Goal: Task Accomplishment & Management: Manage account settings

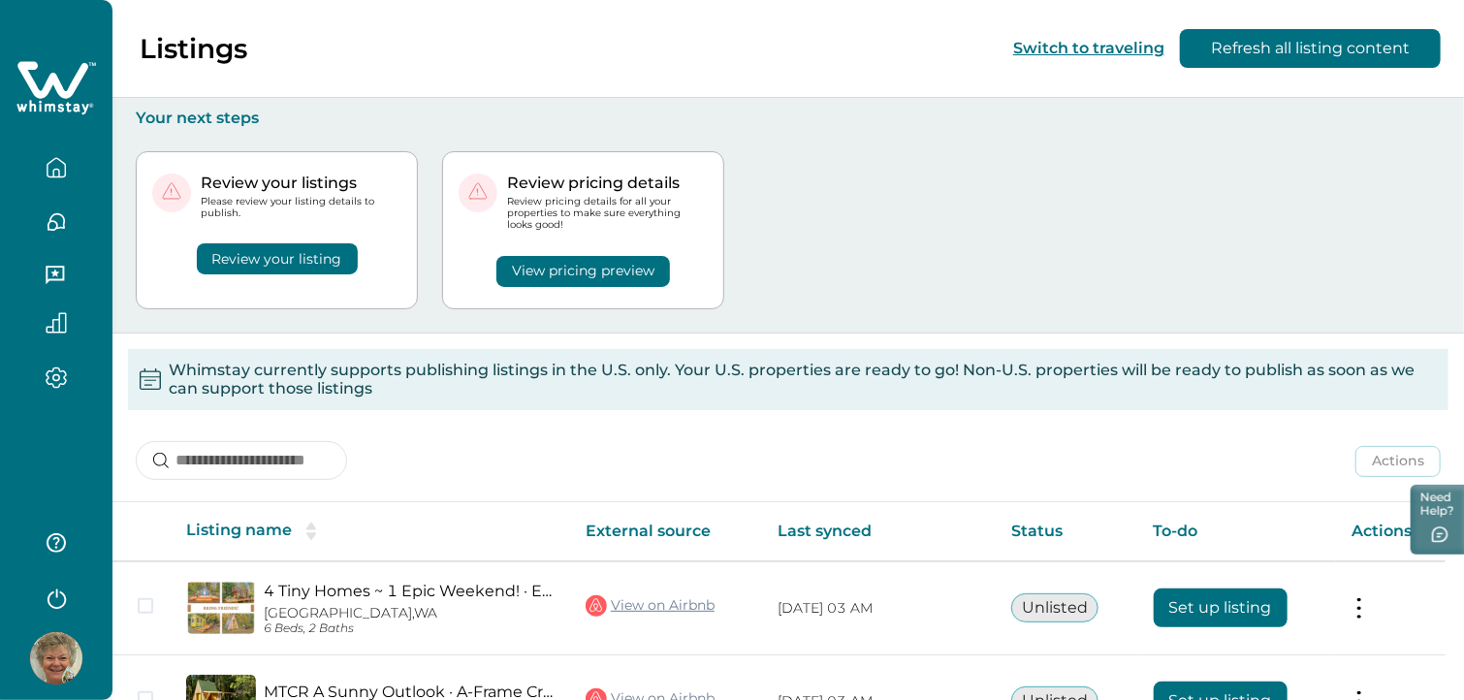
click at [310, 259] on button "Review your listing" at bounding box center [277, 258] width 161 height 31
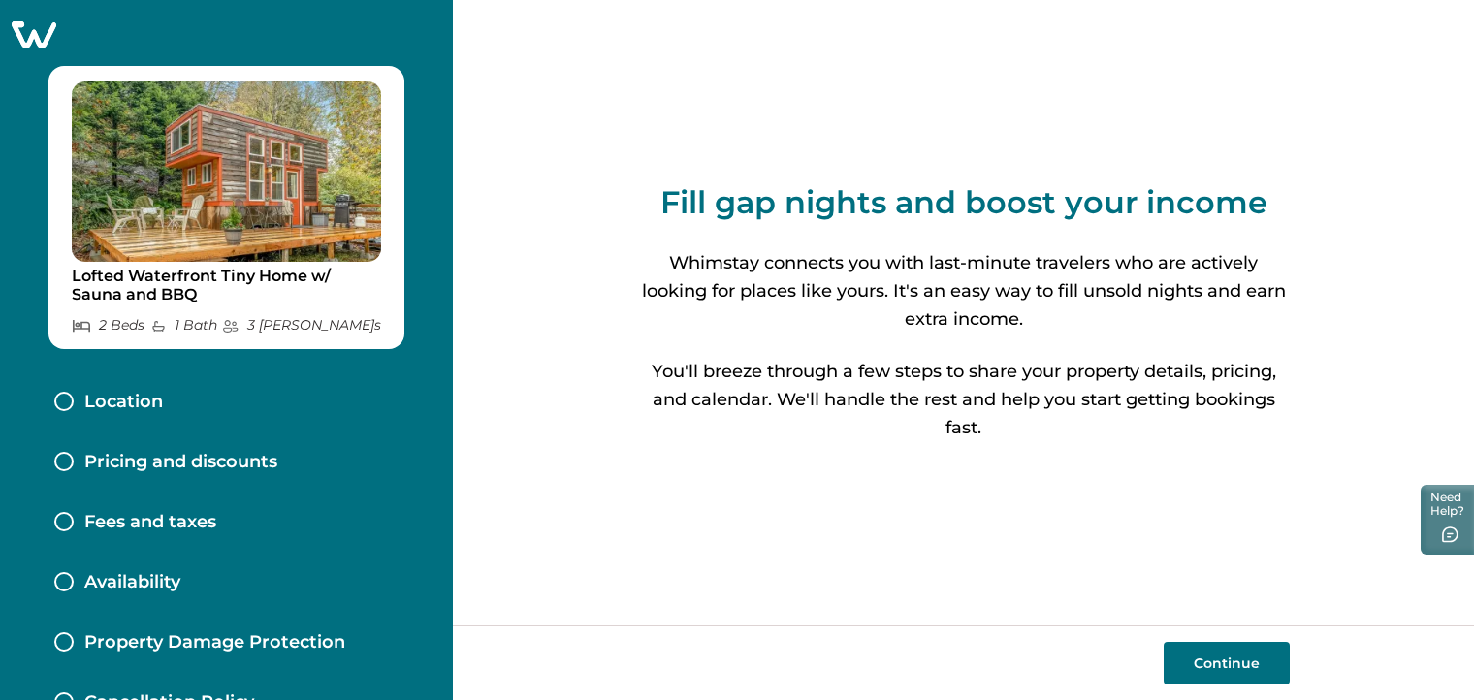
scroll to position [97, 0]
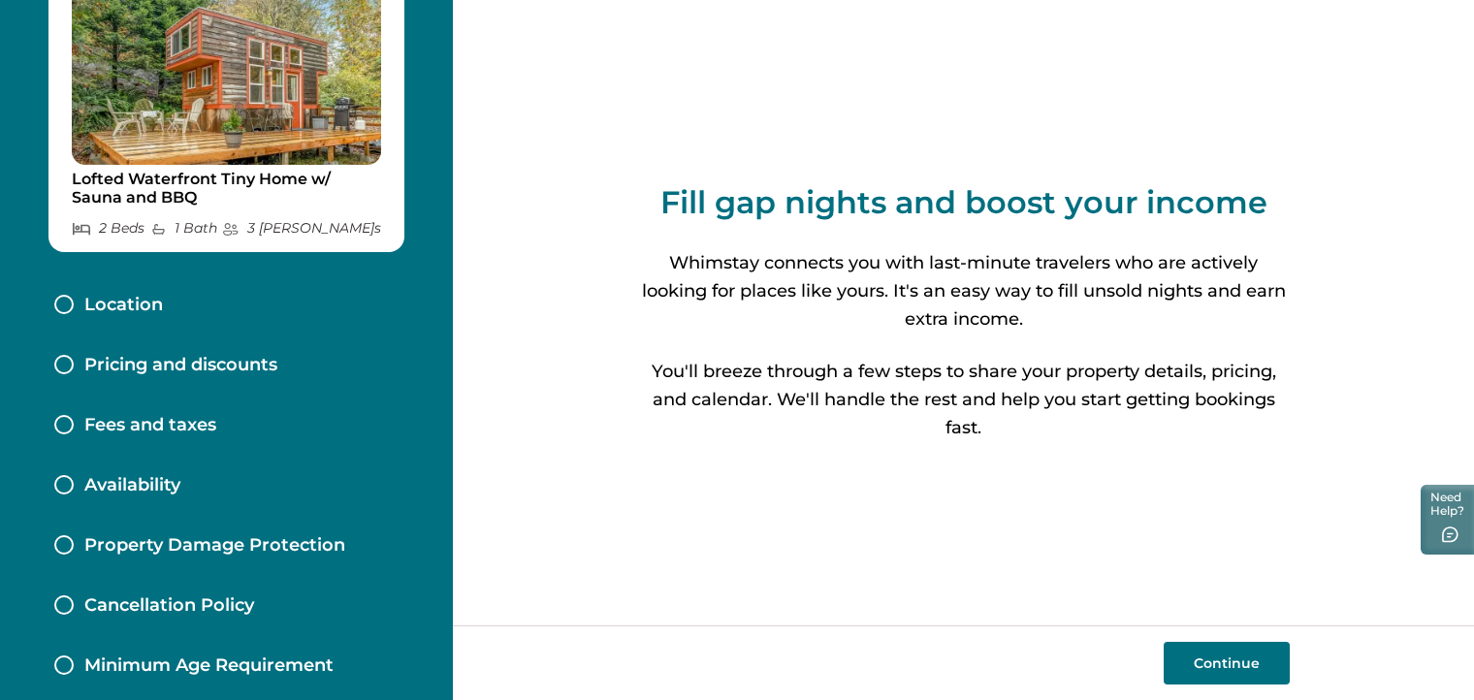
click at [60, 307] on div at bounding box center [63, 304] width 19 height 19
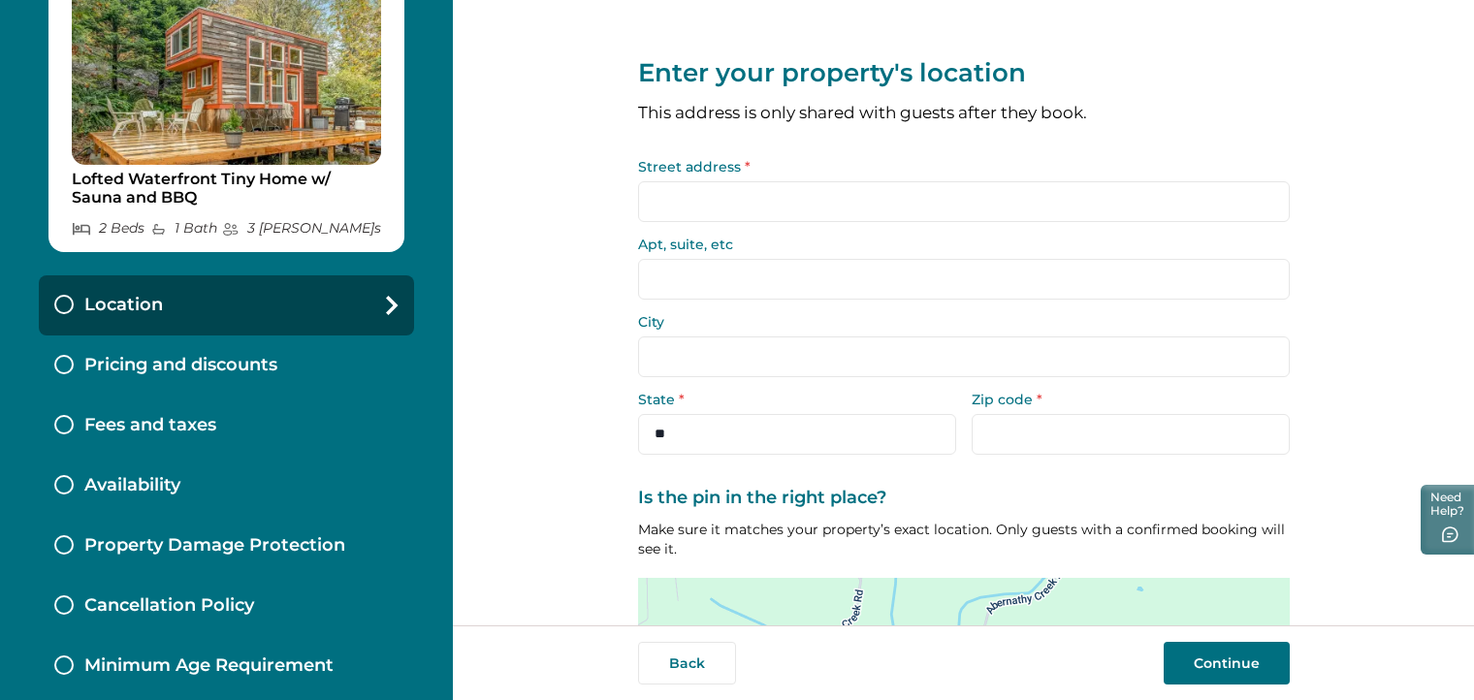
click at [882, 203] on input "Street address *" at bounding box center [964, 201] width 652 height 41
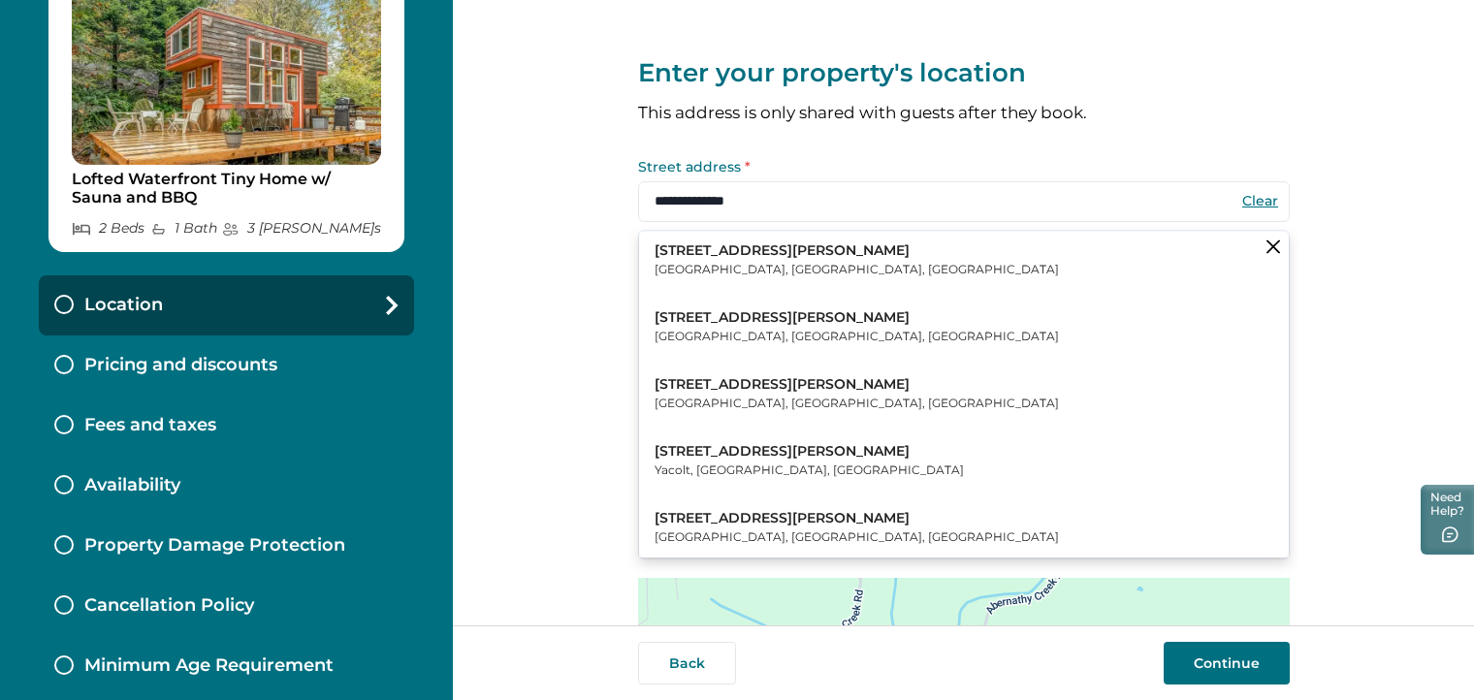
click at [849, 254] on button "[STREET_ADDRESS][PERSON_NAME]" at bounding box center [964, 260] width 650 height 59
type input "**********"
type input "********"
select select "**"
type input "*****"
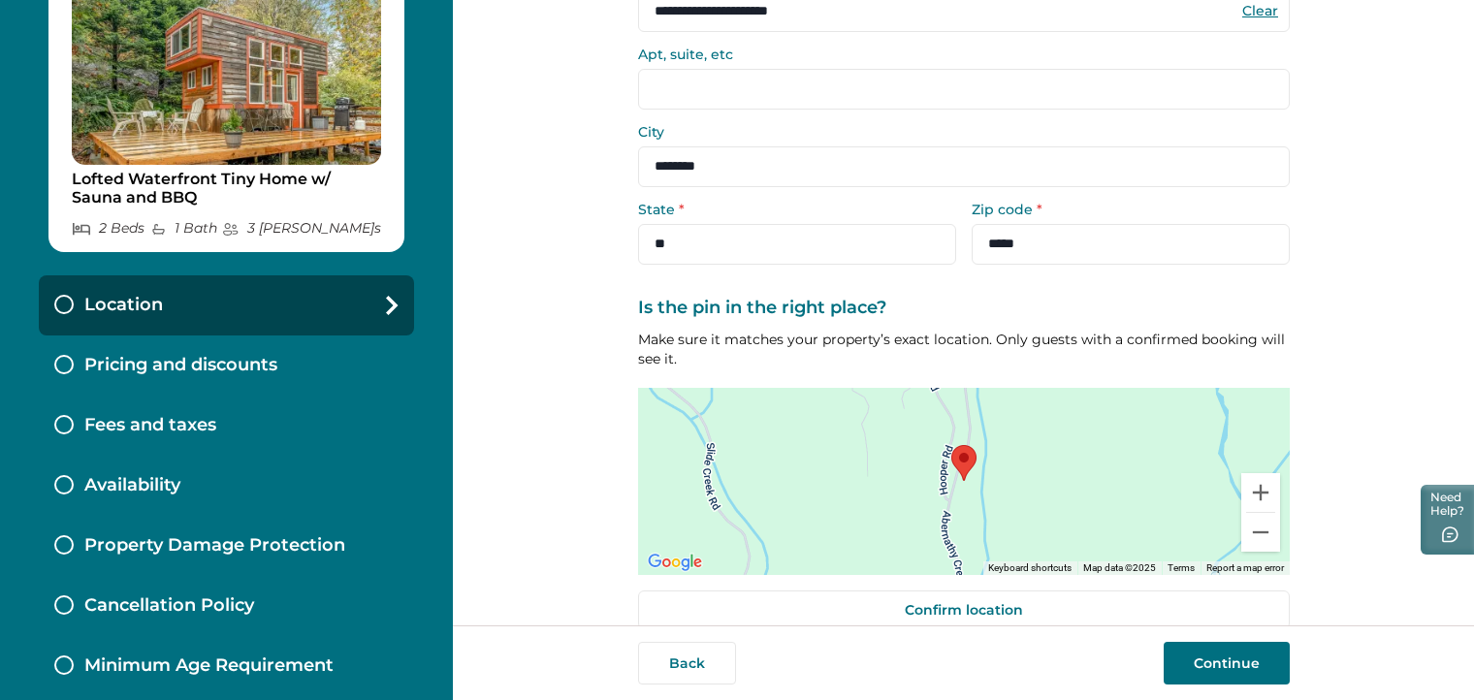
scroll to position [194, 0]
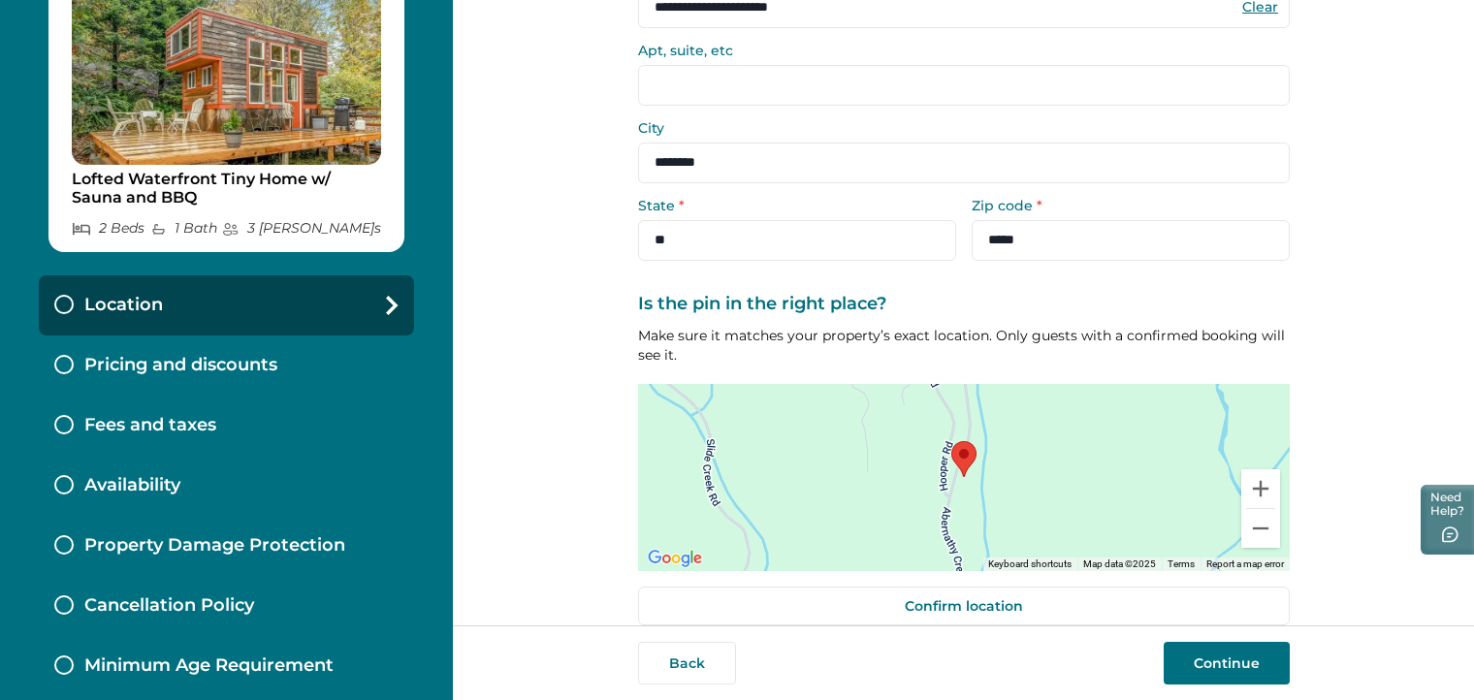
click at [1214, 665] on button "Continue" at bounding box center [1227, 663] width 126 height 43
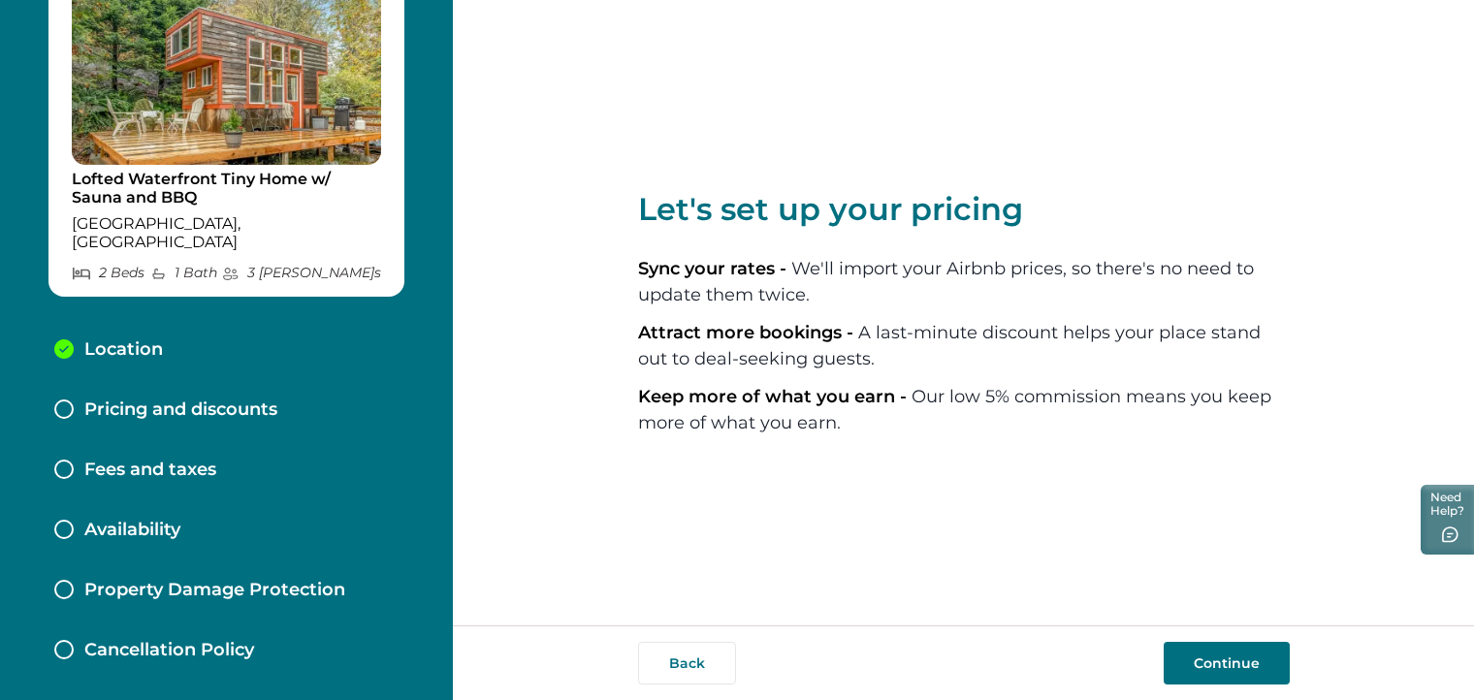
click at [1230, 664] on button "Continue" at bounding box center [1227, 663] width 126 height 43
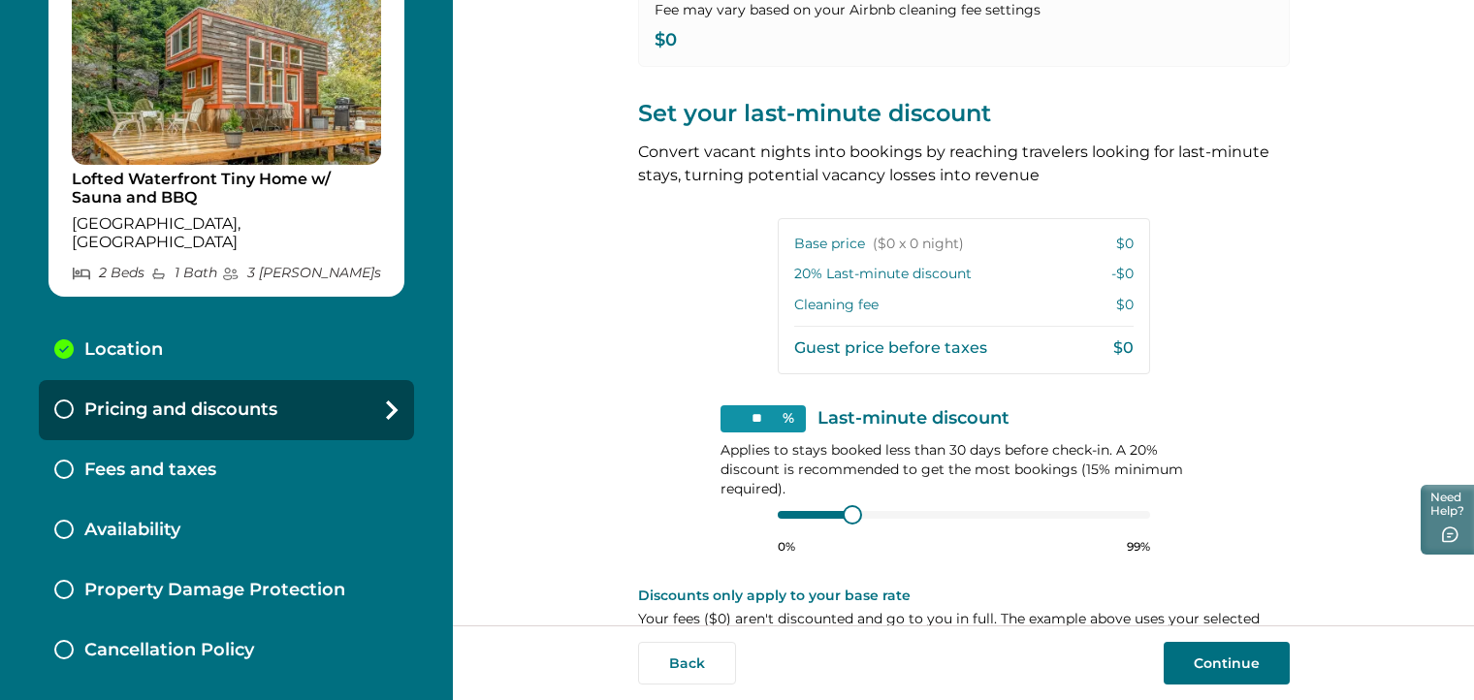
scroll to position [370, 0]
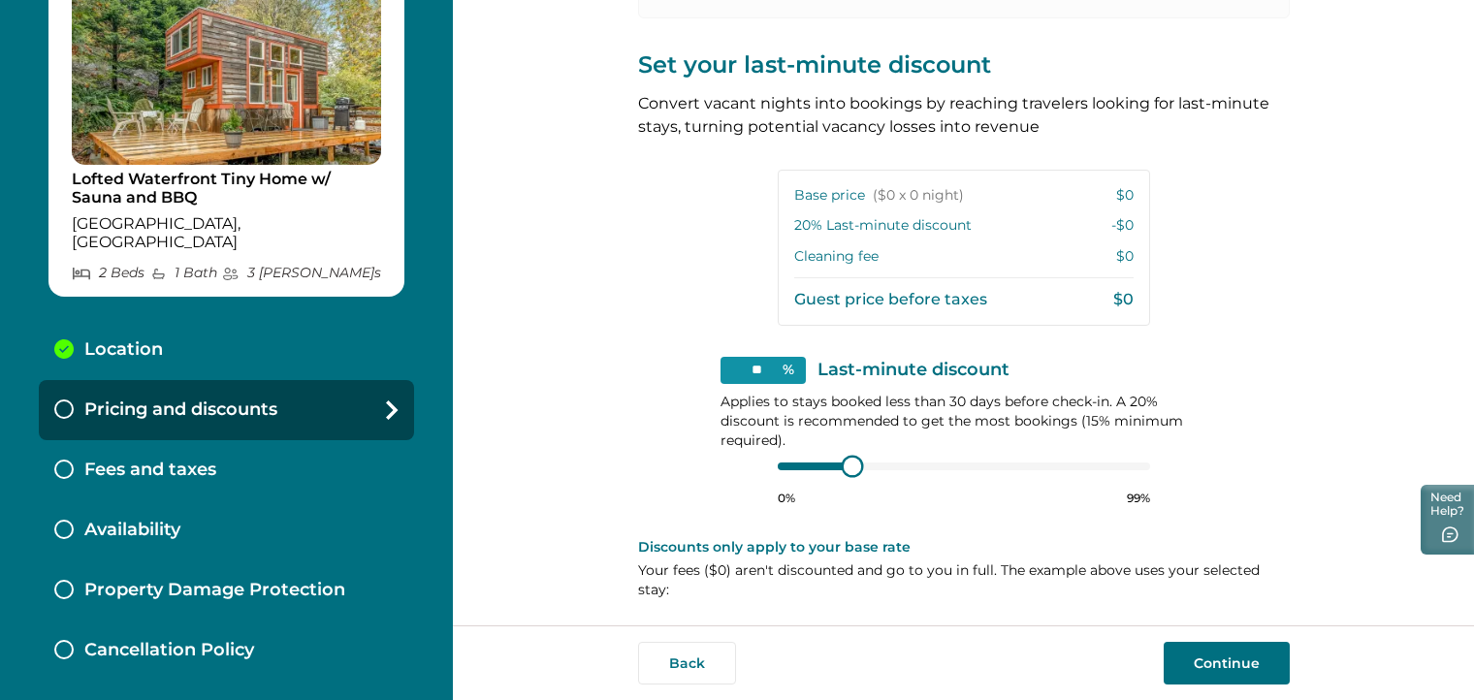
type input "**"
click at [830, 466] on div at bounding box center [832, 465] width 17 height 17
click at [1230, 656] on button "Continue" at bounding box center [1227, 663] width 126 height 43
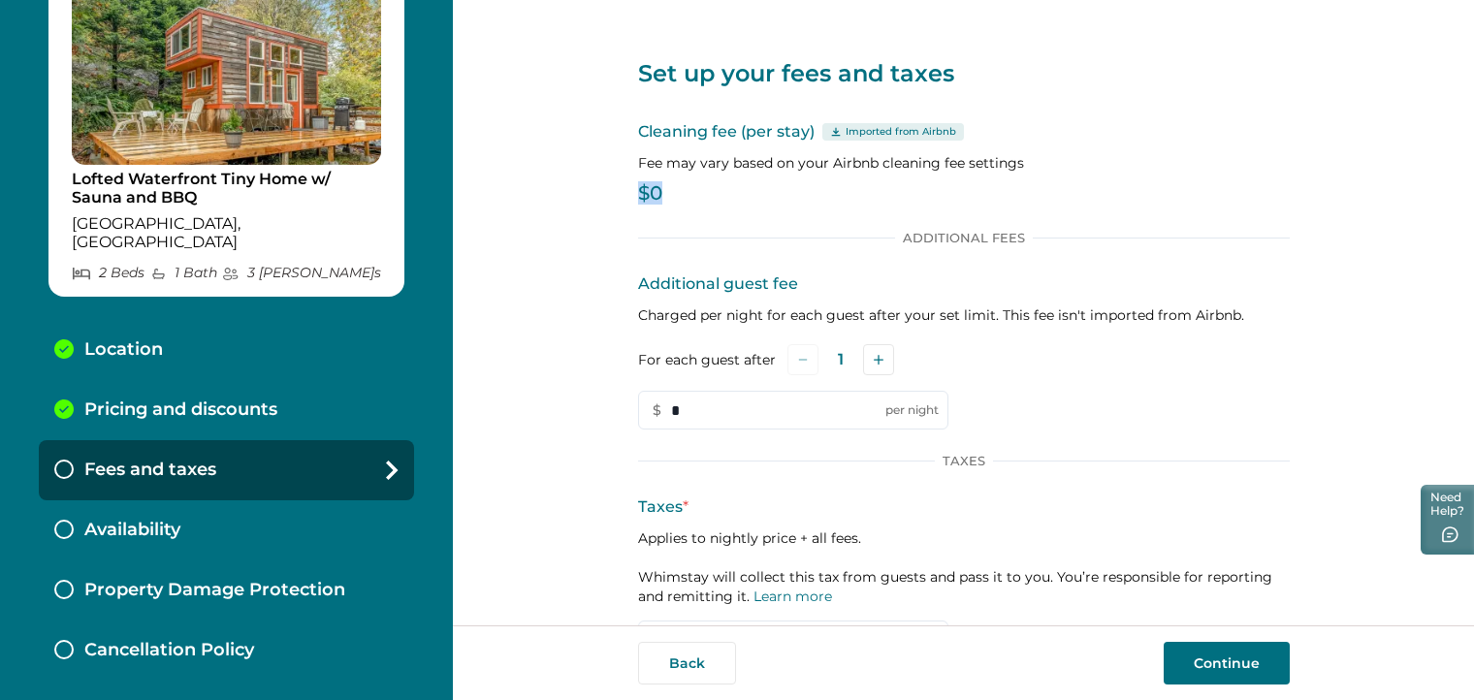
drag, startPoint x: 670, startPoint y: 193, endPoint x: 623, endPoint y: 188, distance: 47.8
click at [623, 188] on div "Set up your fees and taxes Cleaning fee (per stay) Imported from Airbnb Fee may…" at bounding box center [963, 312] width 1021 height 625
click at [729, 148] on div "Cleaning fee (per stay) Imported from Airbnb Fee may vary based on your Airbnb …" at bounding box center [964, 165] width 652 height 91
click at [684, 199] on p "$0" at bounding box center [964, 193] width 652 height 19
click at [657, 188] on p "$0" at bounding box center [964, 193] width 652 height 19
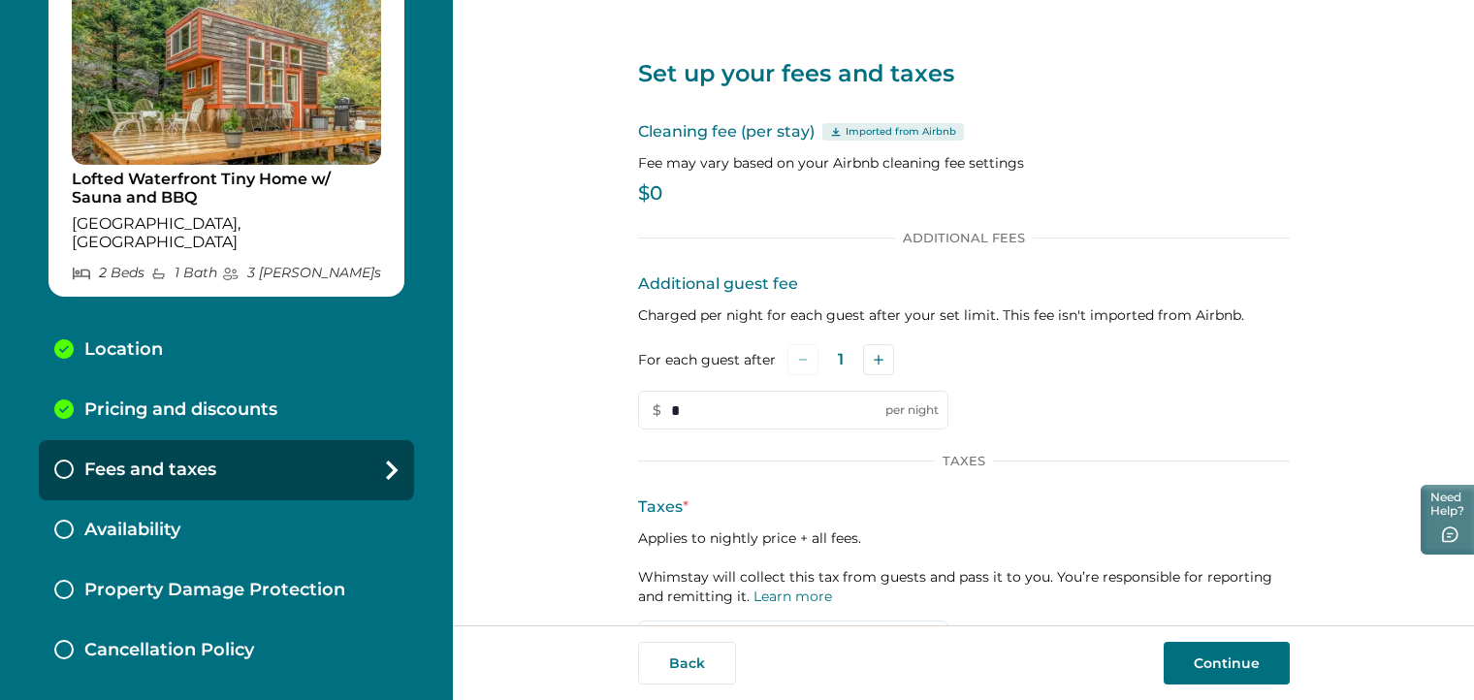
click at [652, 187] on p "$0" at bounding box center [964, 193] width 652 height 19
click at [652, 193] on p "$0" at bounding box center [964, 193] width 652 height 19
click at [652, 192] on p "$0" at bounding box center [964, 193] width 652 height 19
drag, startPoint x: 657, startPoint y: 195, endPoint x: 645, endPoint y: 195, distance: 11.6
click at [656, 195] on p "$0" at bounding box center [964, 193] width 652 height 19
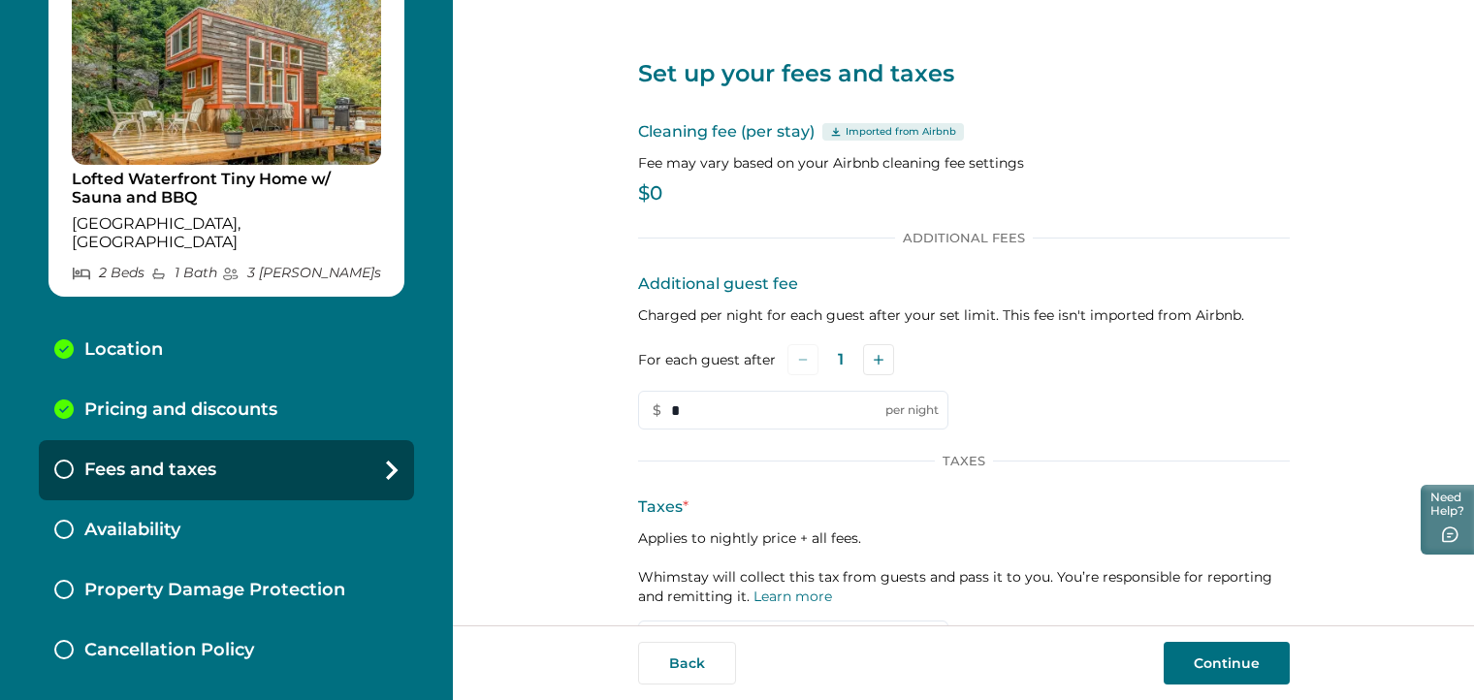
click at [638, 193] on p "$0" at bounding box center [964, 193] width 652 height 19
click at [802, 218] on div "Set up your fees and taxes Cleaning fee (per stay) Imported from Airbnb Fee may…" at bounding box center [964, 362] width 652 height 724
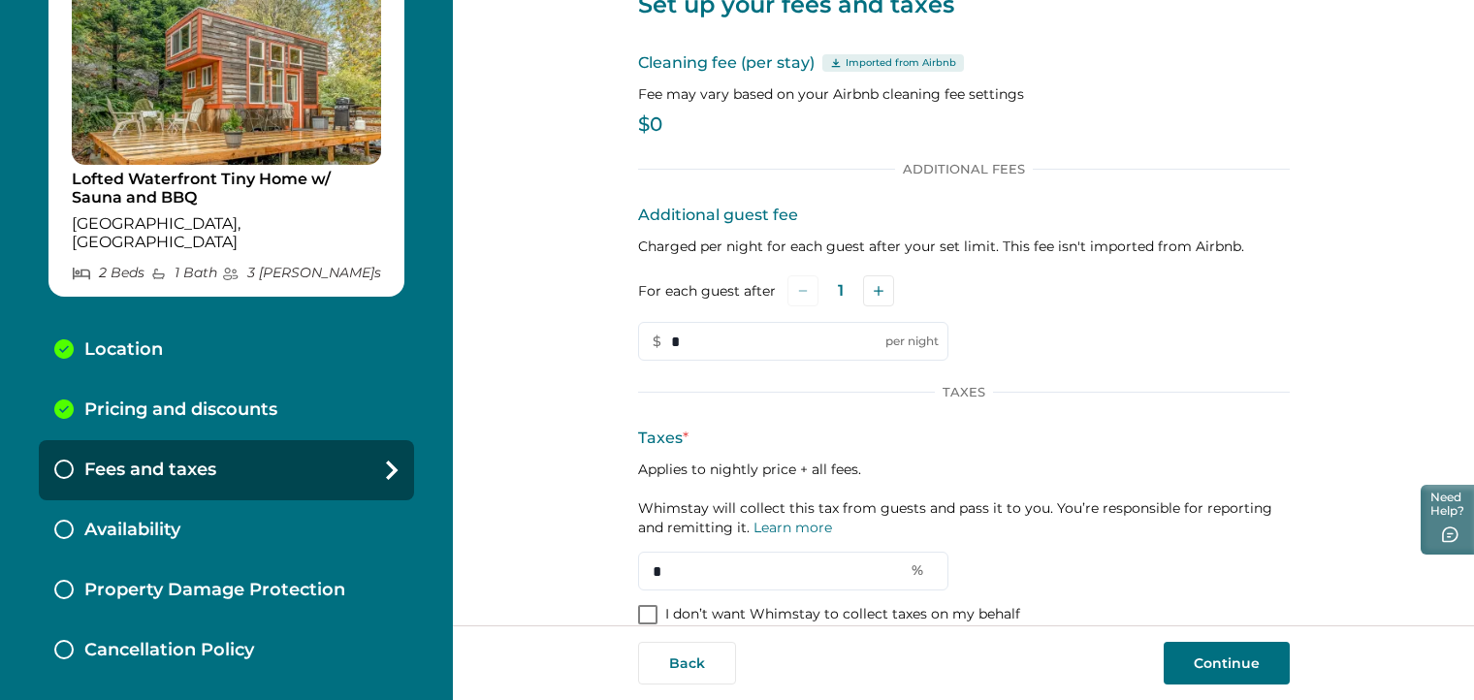
scroll to position [97, 0]
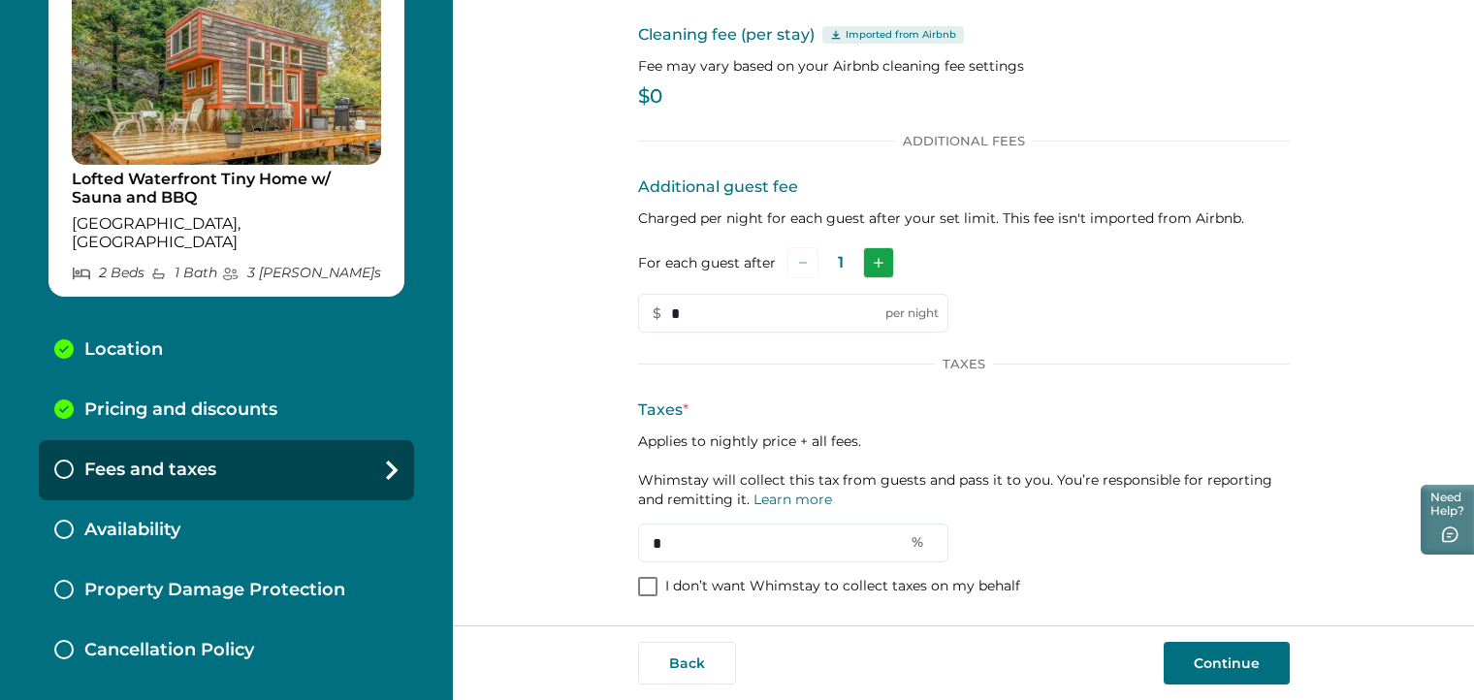
click at [874, 266] on icon "Add" at bounding box center [879, 263] width 10 height 10
drag, startPoint x: 702, startPoint y: 311, endPoint x: 637, endPoint y: 308, distance: 65.0
click at [638, 308] on input "*" at bounding box center [793, 313] width 310 height 39
type input "**"
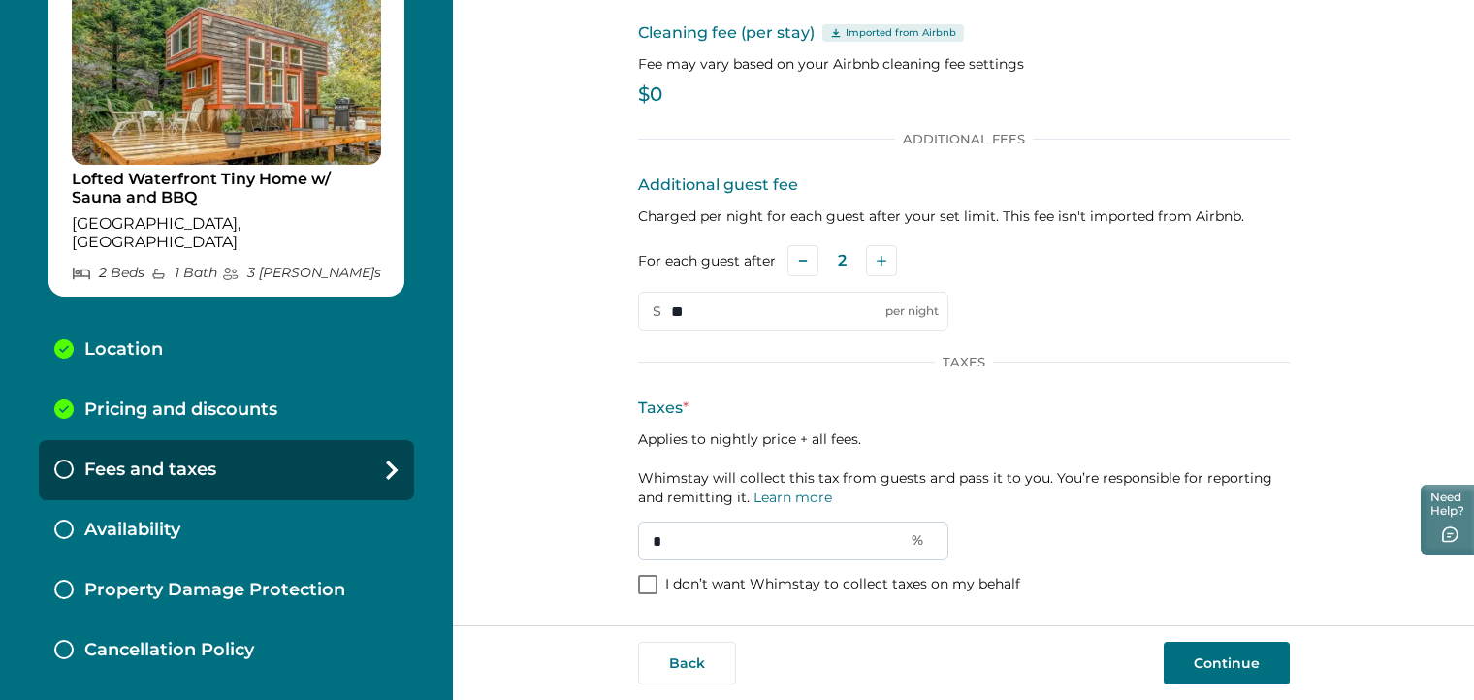
click at [667, 536] on input "*" at bounding box center [793, 541] width 310 height 39
type input "**"
click at [1236, 660] on button "Continue" at bounding box center [1227, 663] width 126 height 43
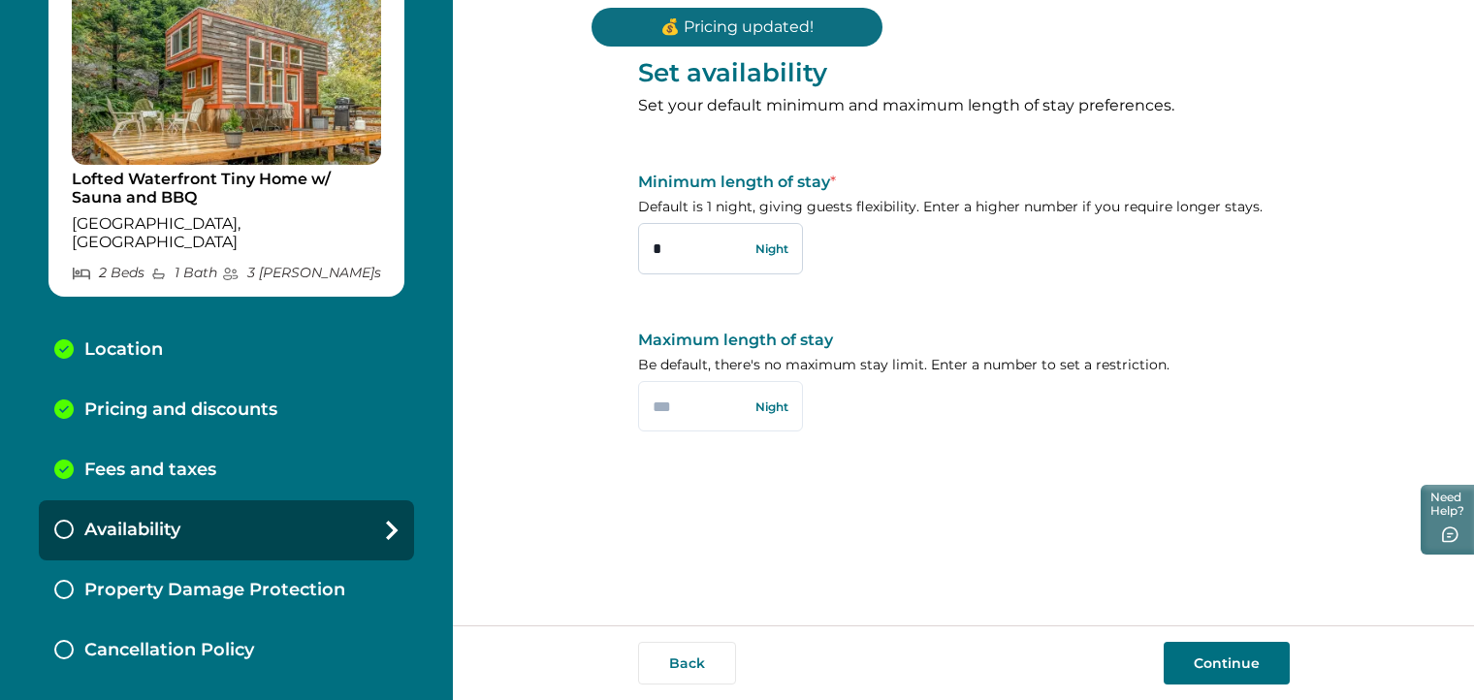
click at [683, 244] on input "*" at bounding box center [720, 248] width 165 height 50
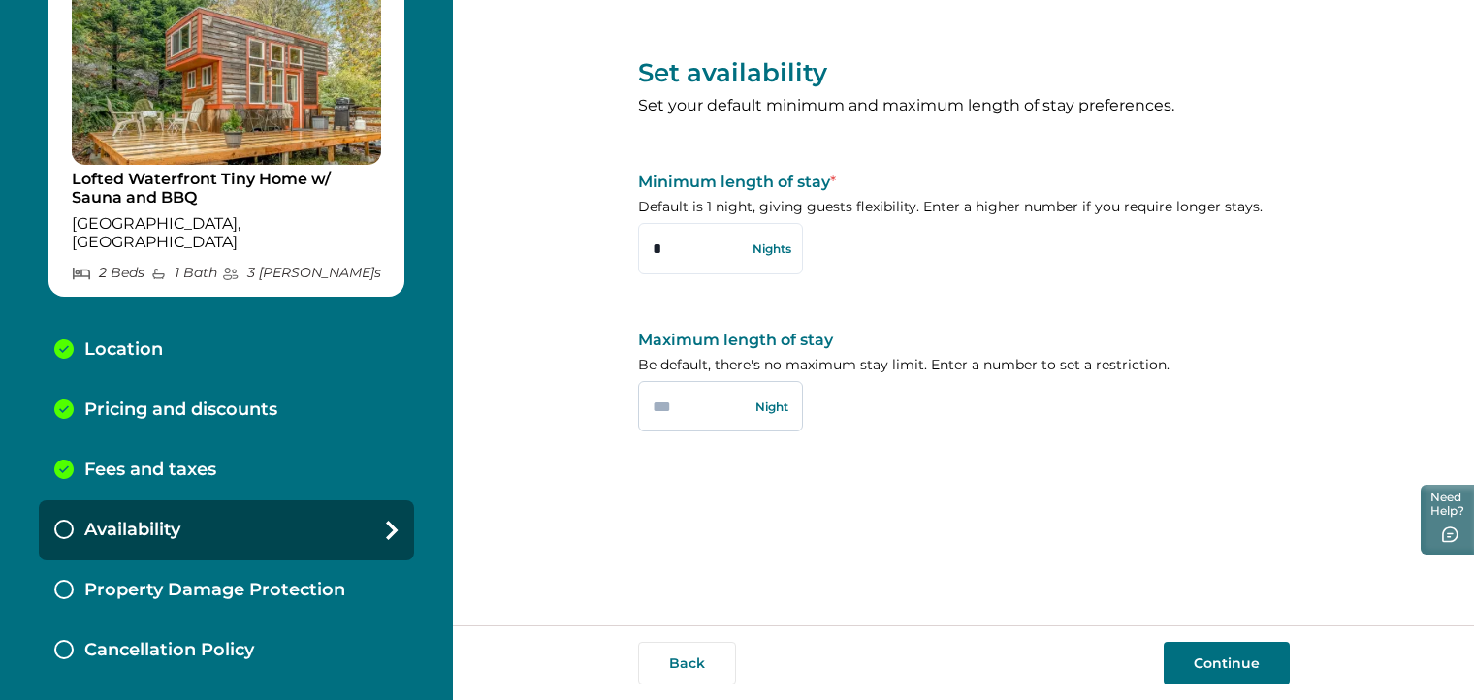
type input "*"
click at [692, 415] on input "text" at bounding box center [720, 406] width 165 height 50
type input "**"
click at [1216, 648] on button "Continue" at bounding box center [1227, 663] width 126 height 43
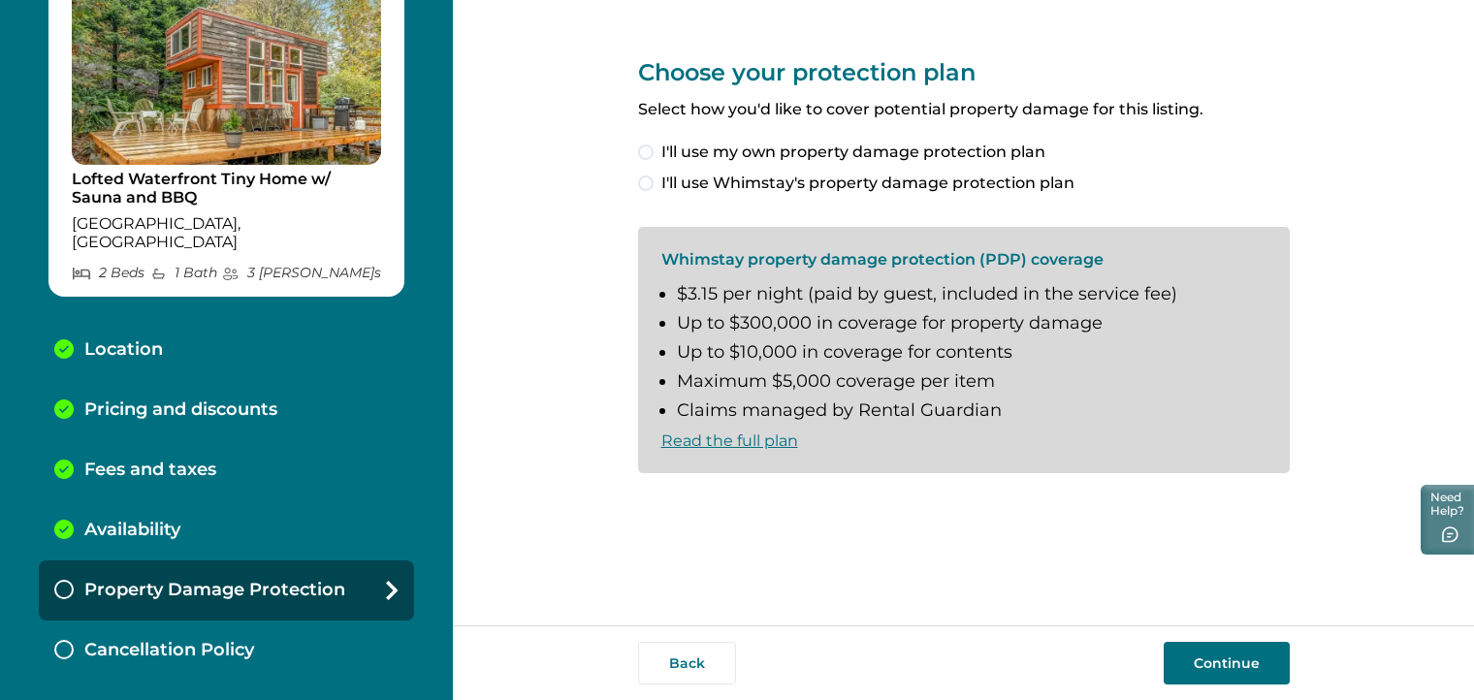
click at [648, 179] on span at bounding box center [646, 184] width 16 height 16
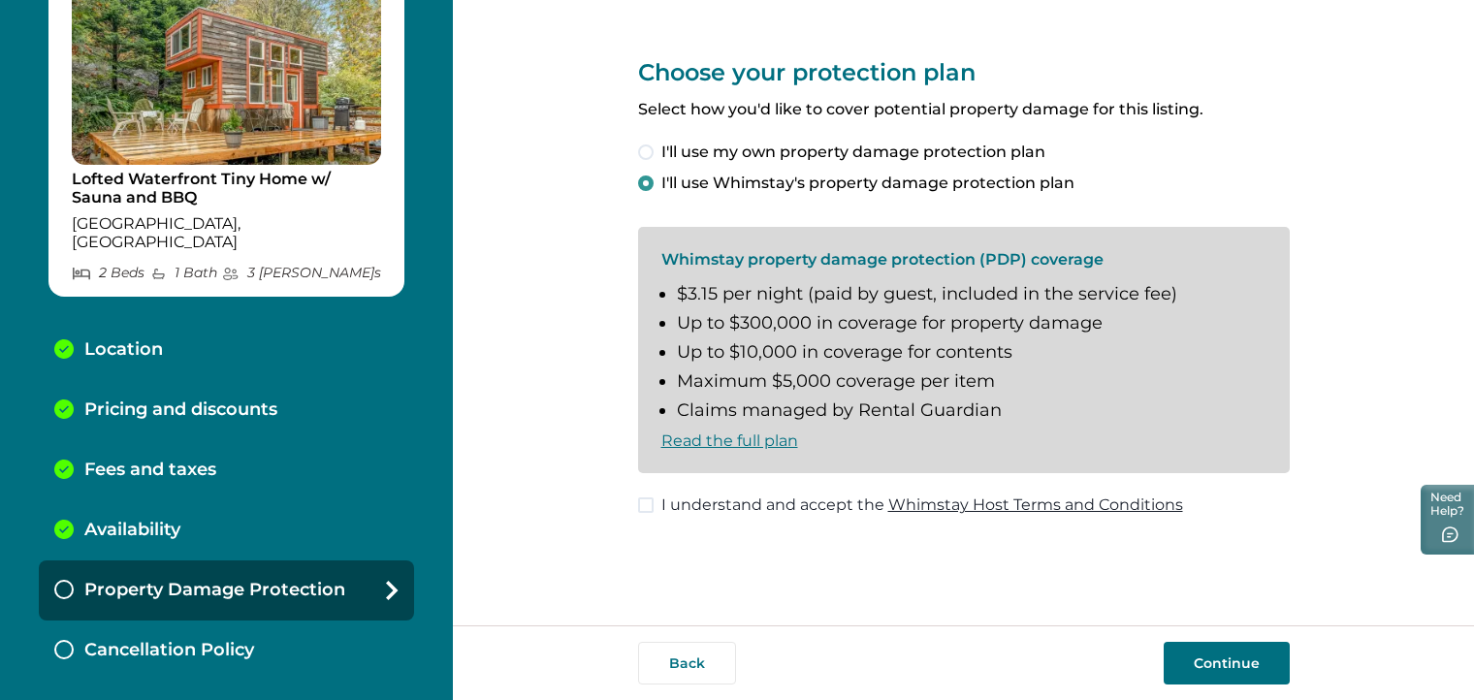
click at [1218, 660] on button "Continue" at bounding box center [1227, 663] width 126 height 43
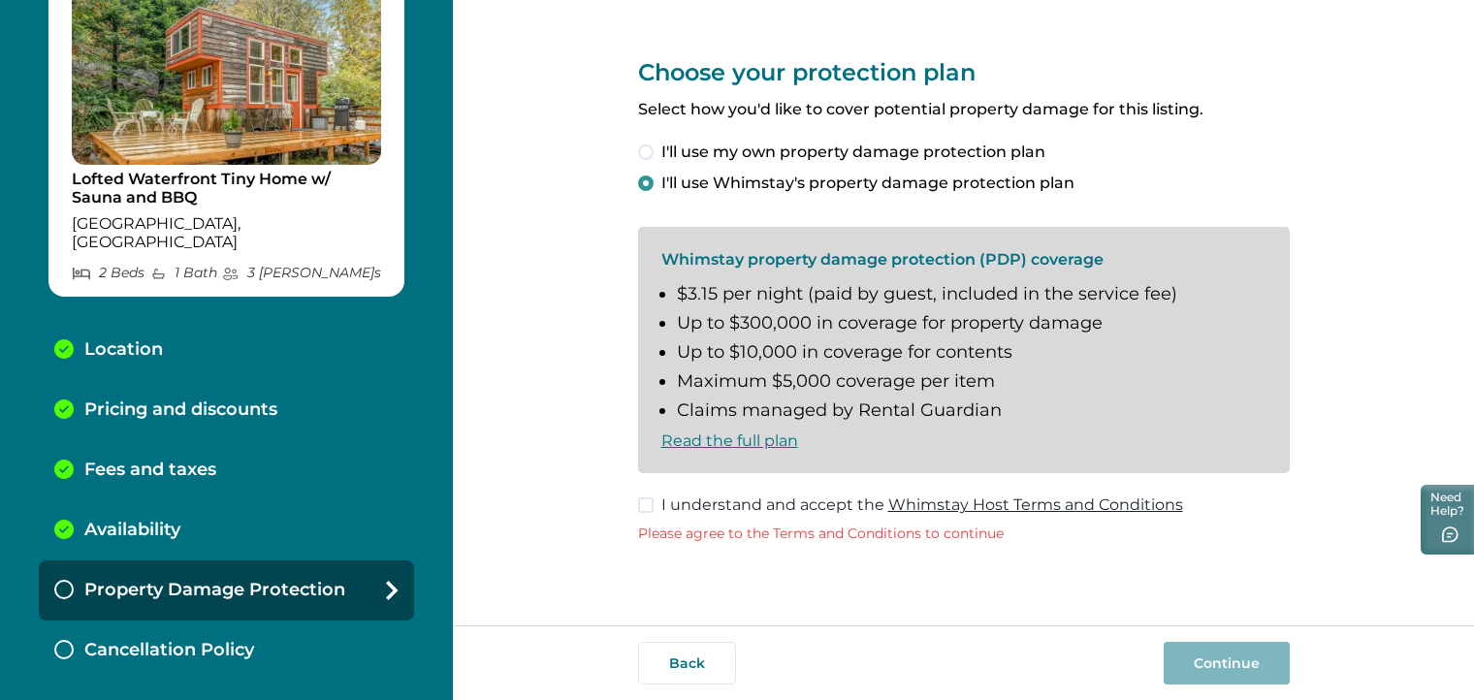
click at [643, 502] on span at bounding box center [646, 505] width 16 height 16
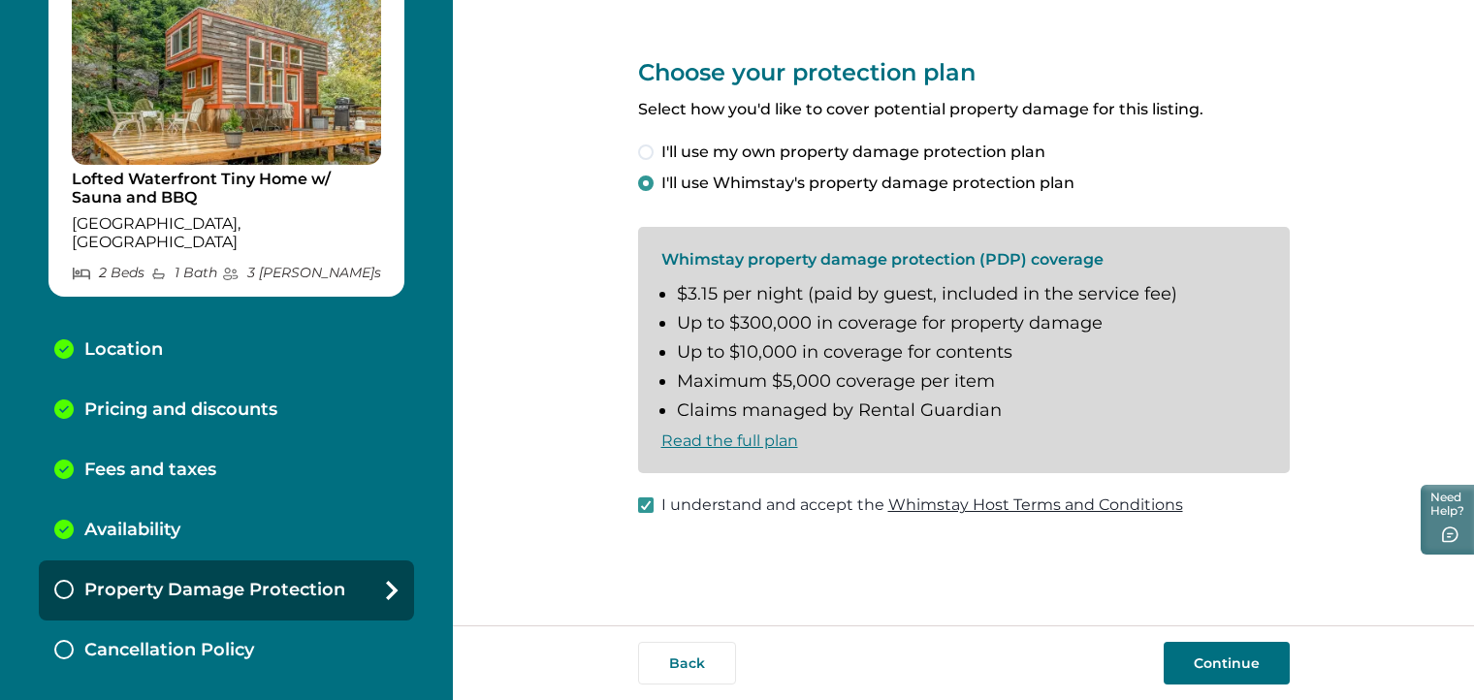
click at [1214, 667] on button "Continue" at bounding box center [1227, 663] width 126 height 43
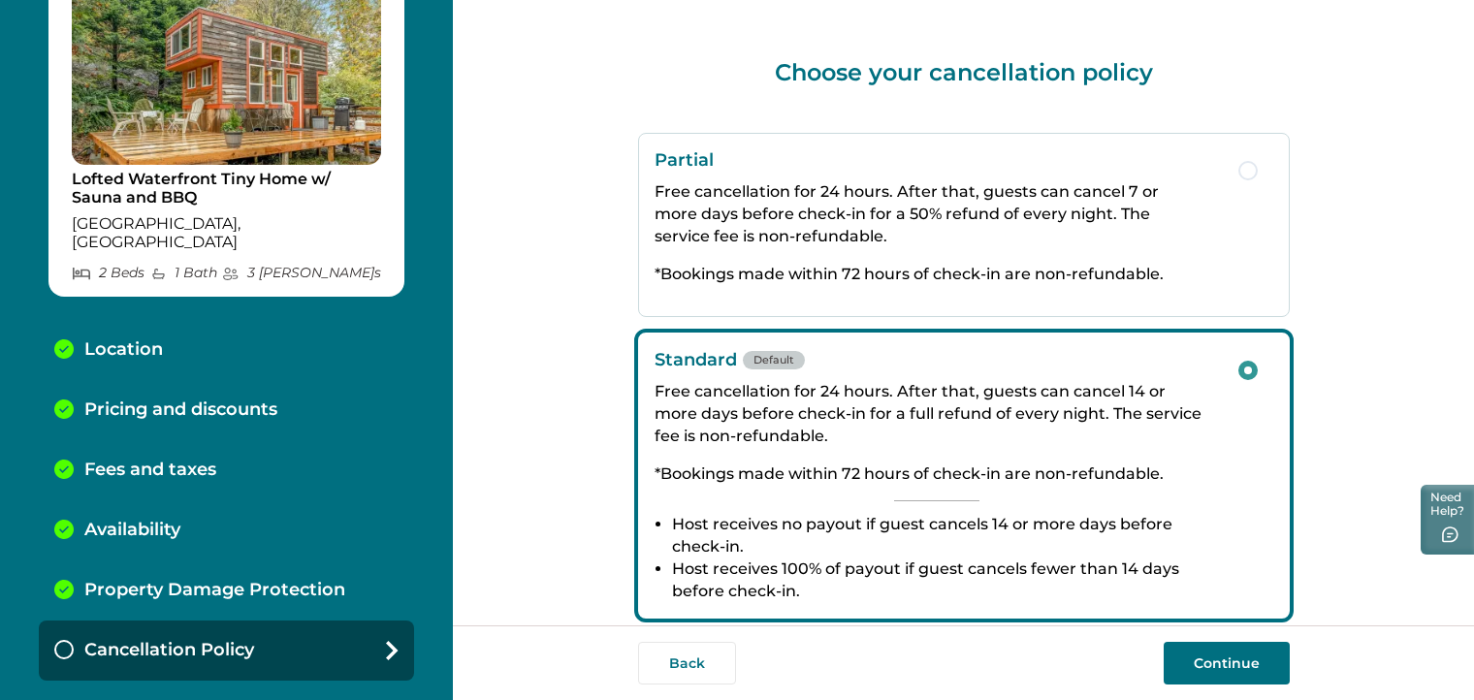
click at [1233, 663] on button "Continue" at bounding box center [1227, 663] width 126 height 43
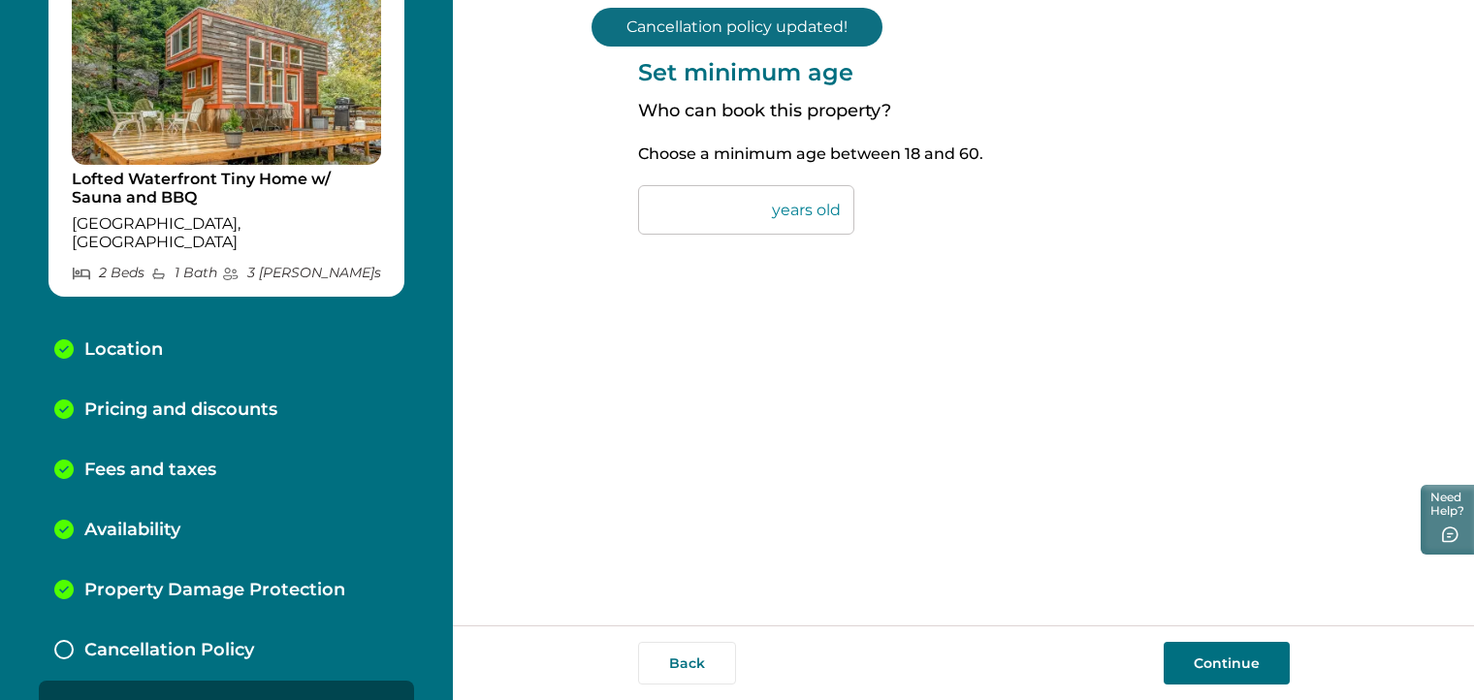
scroll to position [119, 0]
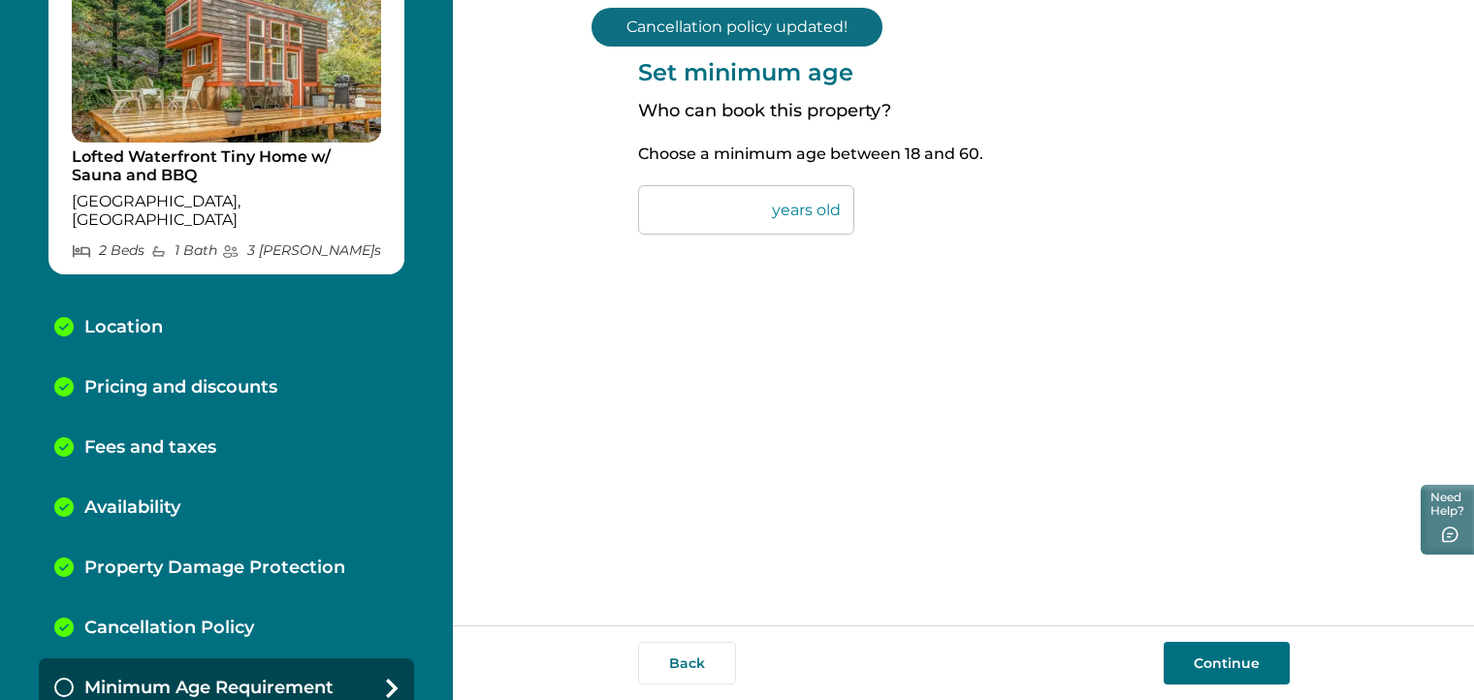
drag, startPoint x: 691, startPoint y: 211, endPoint x: 604, endPoint y: 207, distance: 87.4
click at [604, 207] on div "Set minimum age Who can book this property? Choose a minimum age between [DEMOG…" at bounding box center [963, 312] width 1021 height 625
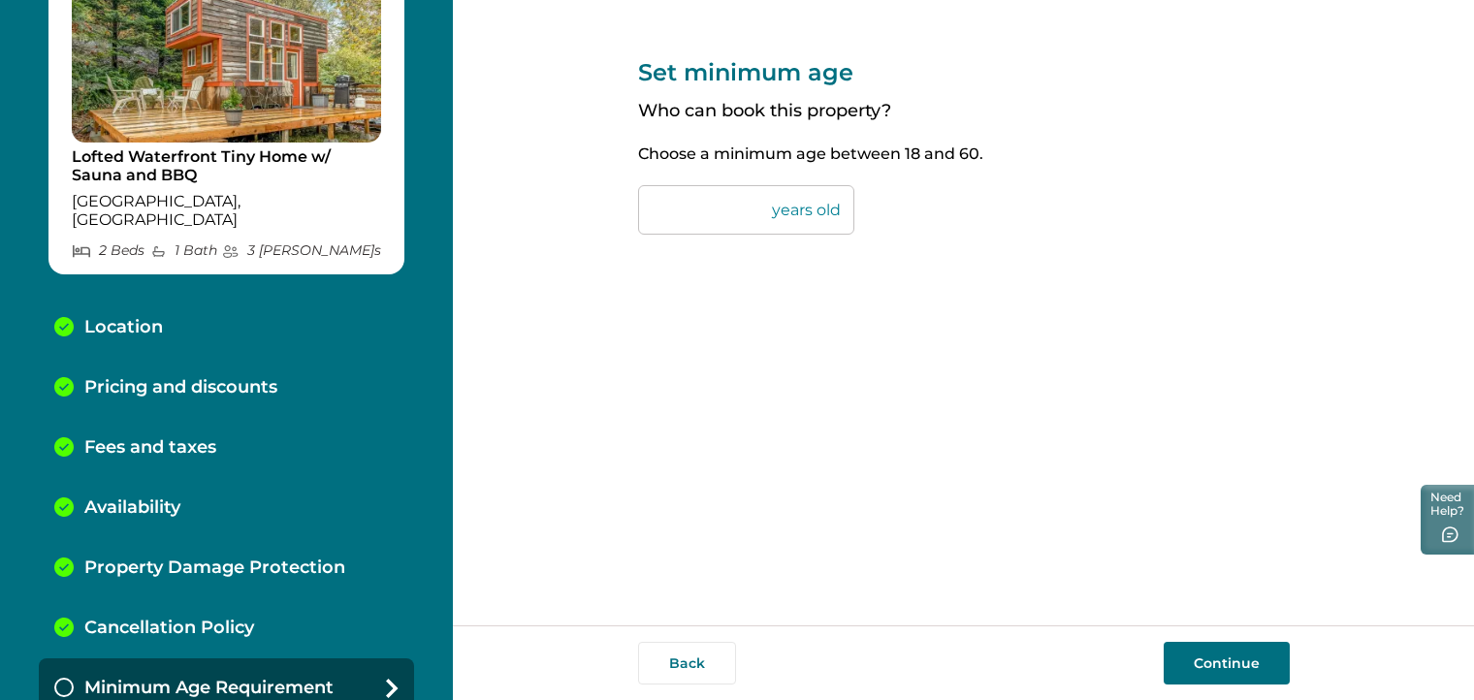
type input "**"
click at [1223, 661] on button "Continue" at bounding box center [1227, 663] width 126 height 43
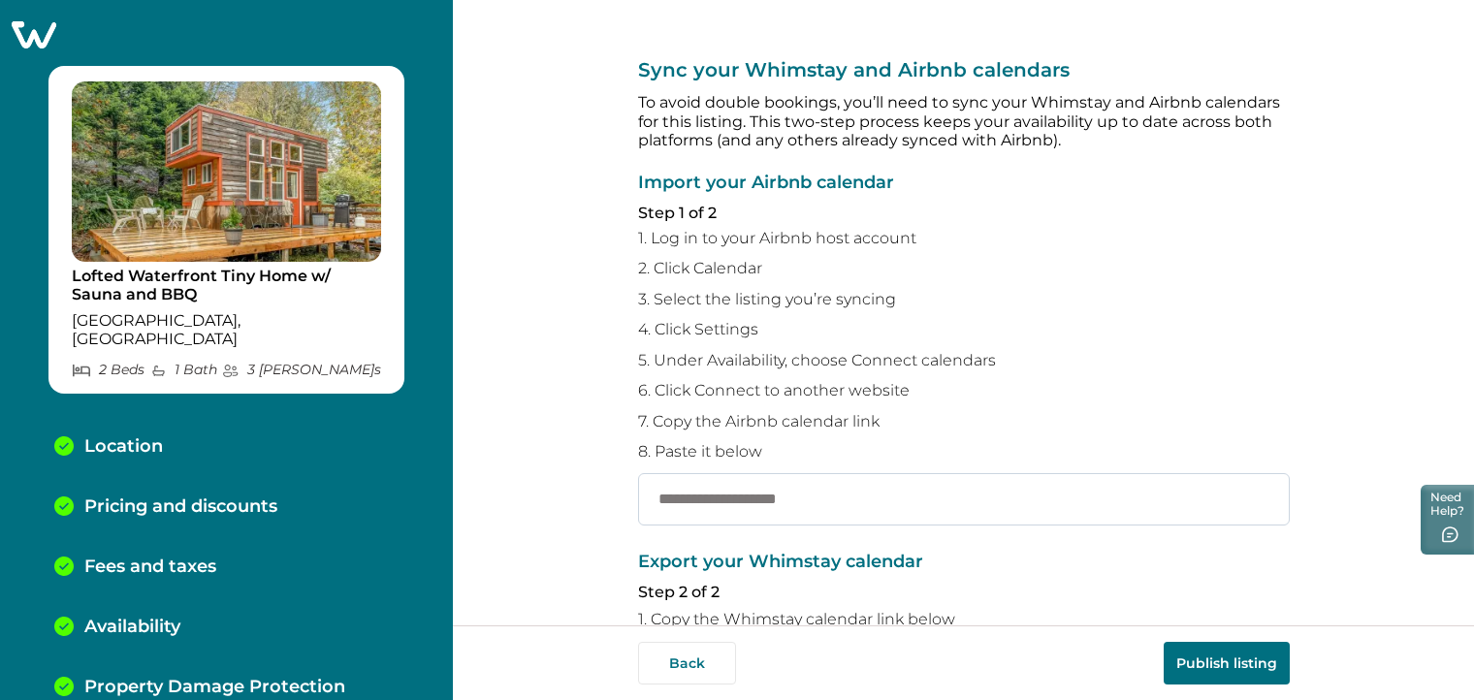
click at [881, 486] on input "text" at bounding box center [964, 499] width 652 height 52
paste input "**********"
type input "**********"
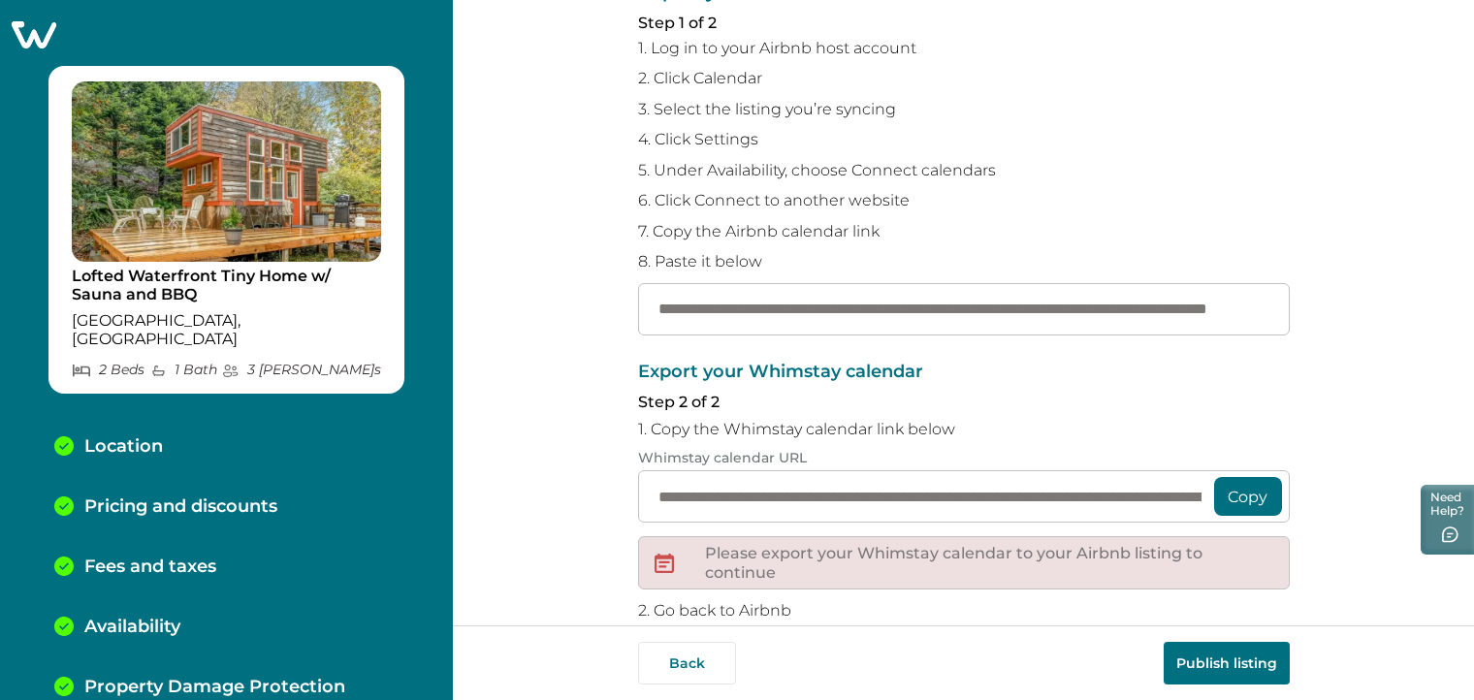
scroll to position [194, 0]
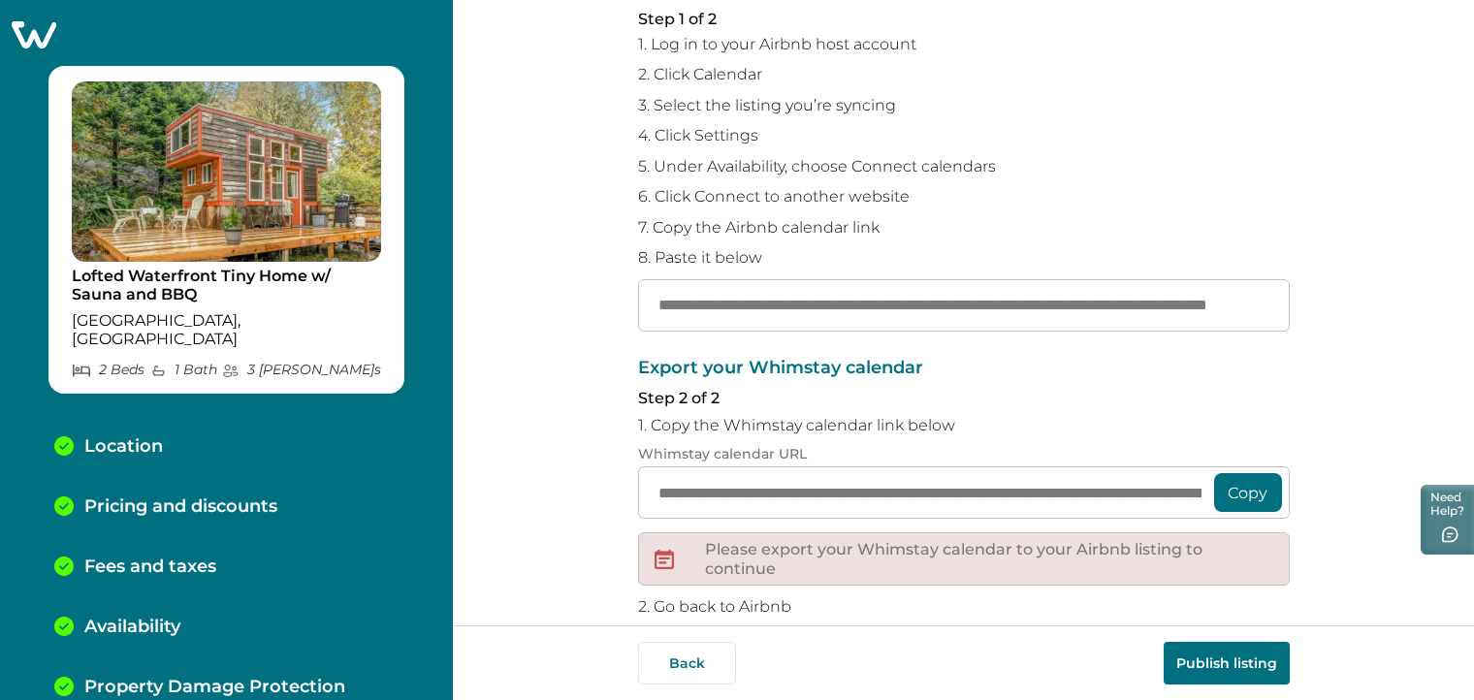
click at [1247, 491] on button "Copy" at bounding box center [1248, 492] width 68 height 39
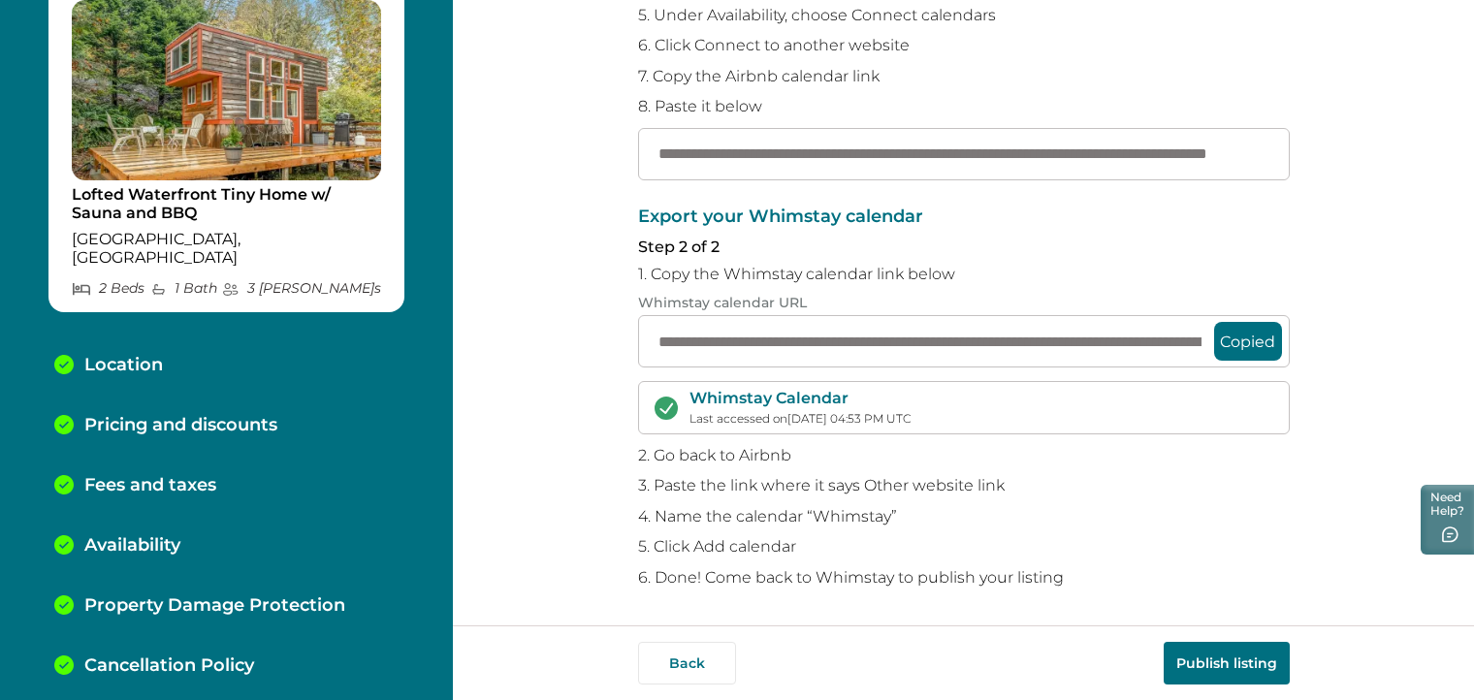
scroll to position [198, 0]
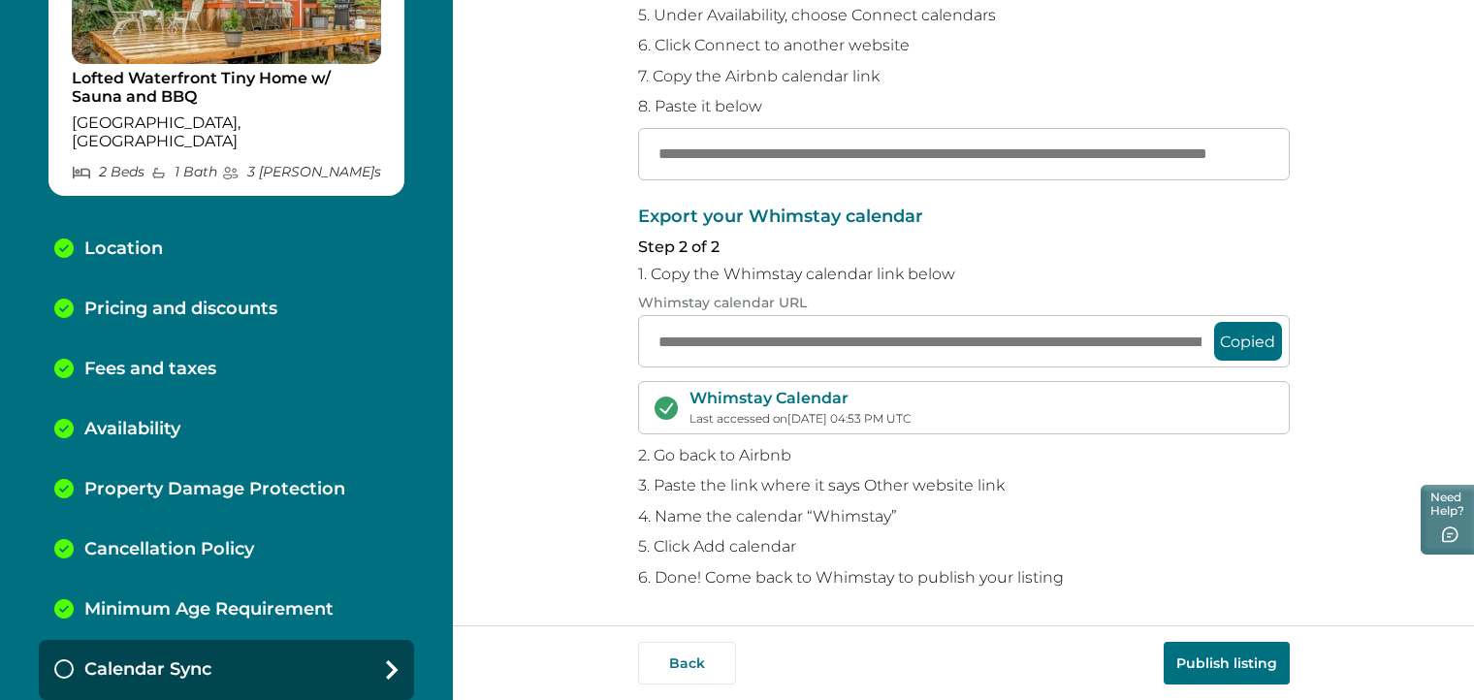
click at [1240, 667] on button "Publish listing" at bounding box center [1227, 663] width 126 height 43
drag, startPoint x: 648, startPoint y: 156, endPoint x: 1481, endPoint y: 160, distance: 833.0
click at [1473, 160] on html "**********" at bounding box center [737, 350] width 1474 height 700
paste input "text"
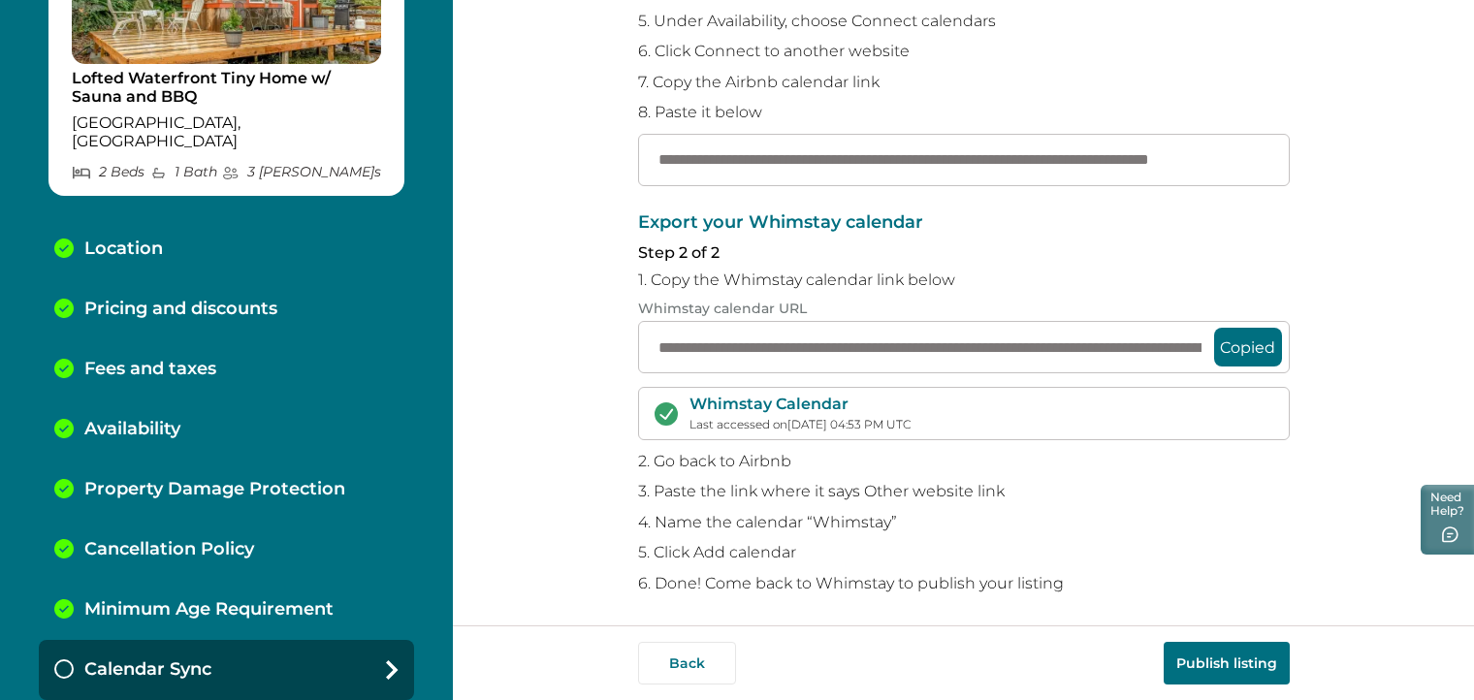
scroll to position [345, 0]
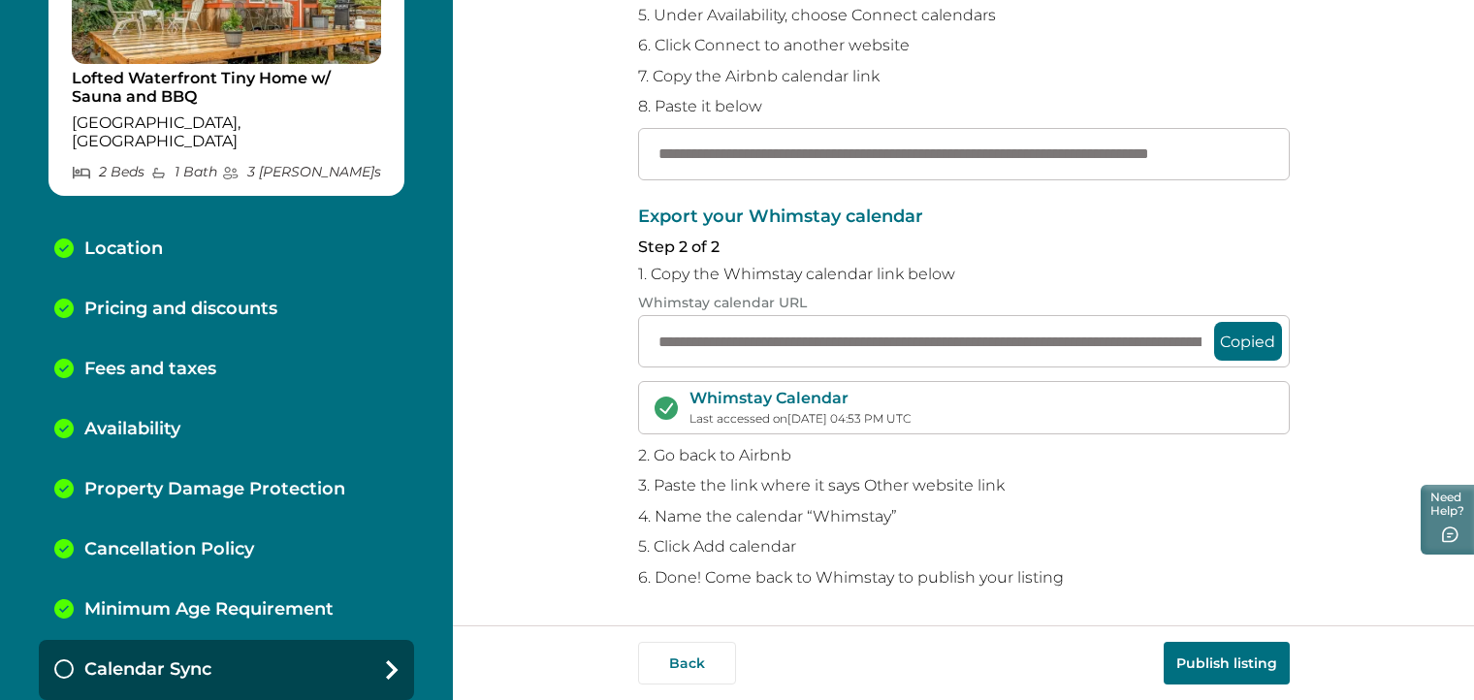
type input "**********"
click at [1238, 664] on button "Publish listing" at bounding box center [1227, 663] width 126 height 43
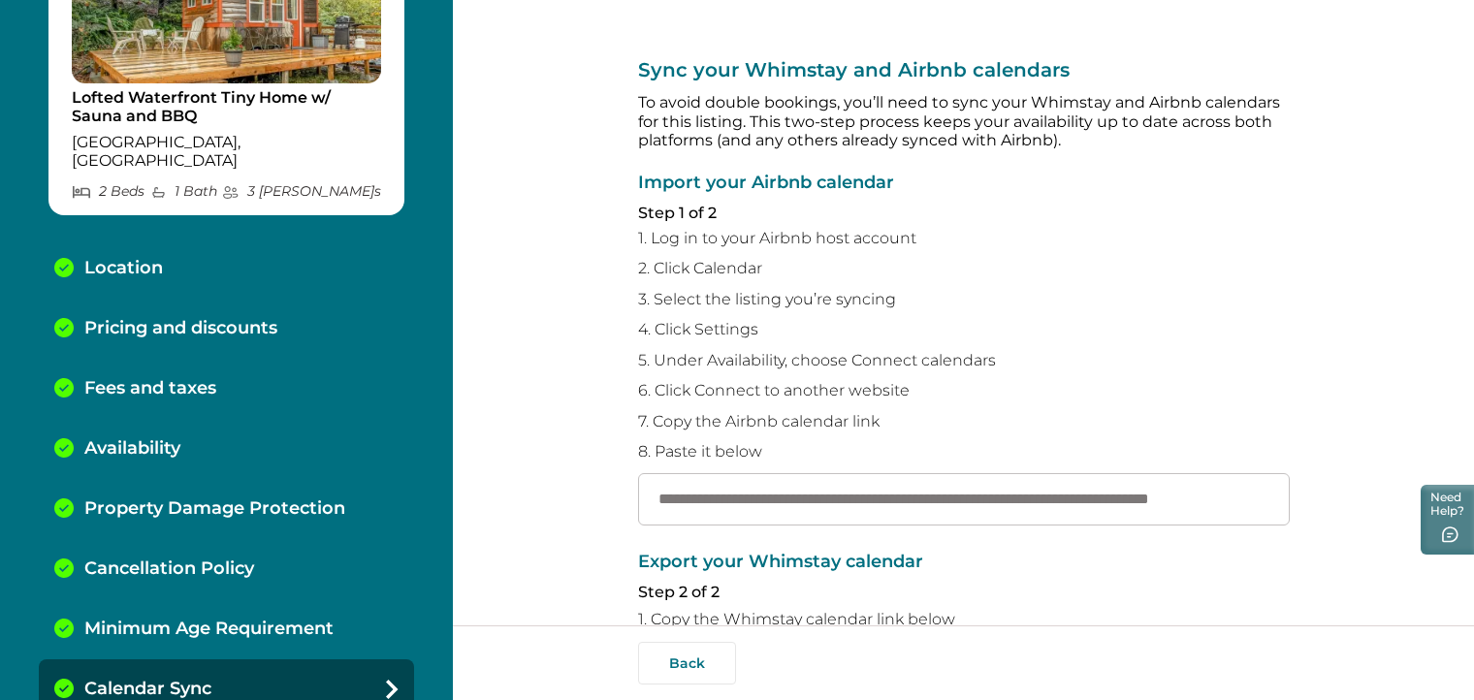
scroll to position [178, 0]
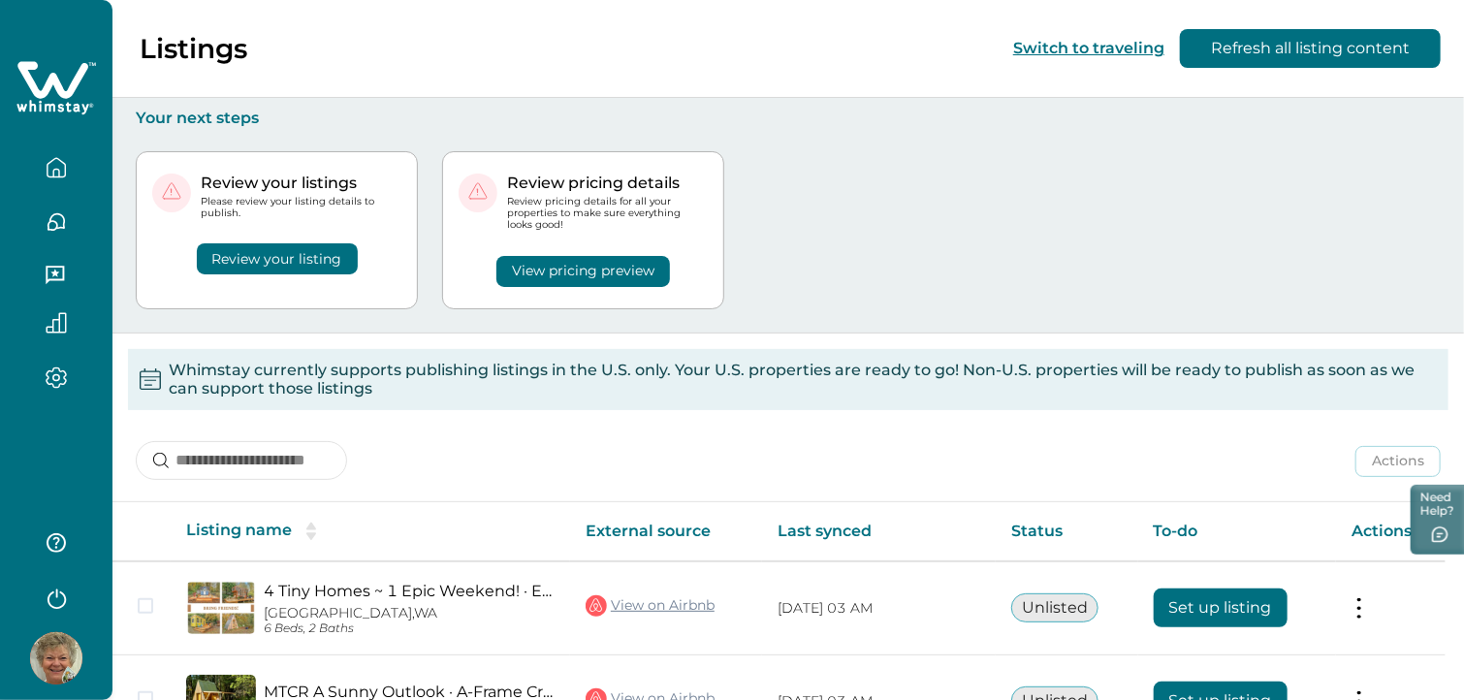
click at [54, 168] on icon "button" at bounding box center [56, 167] width 21 height 21
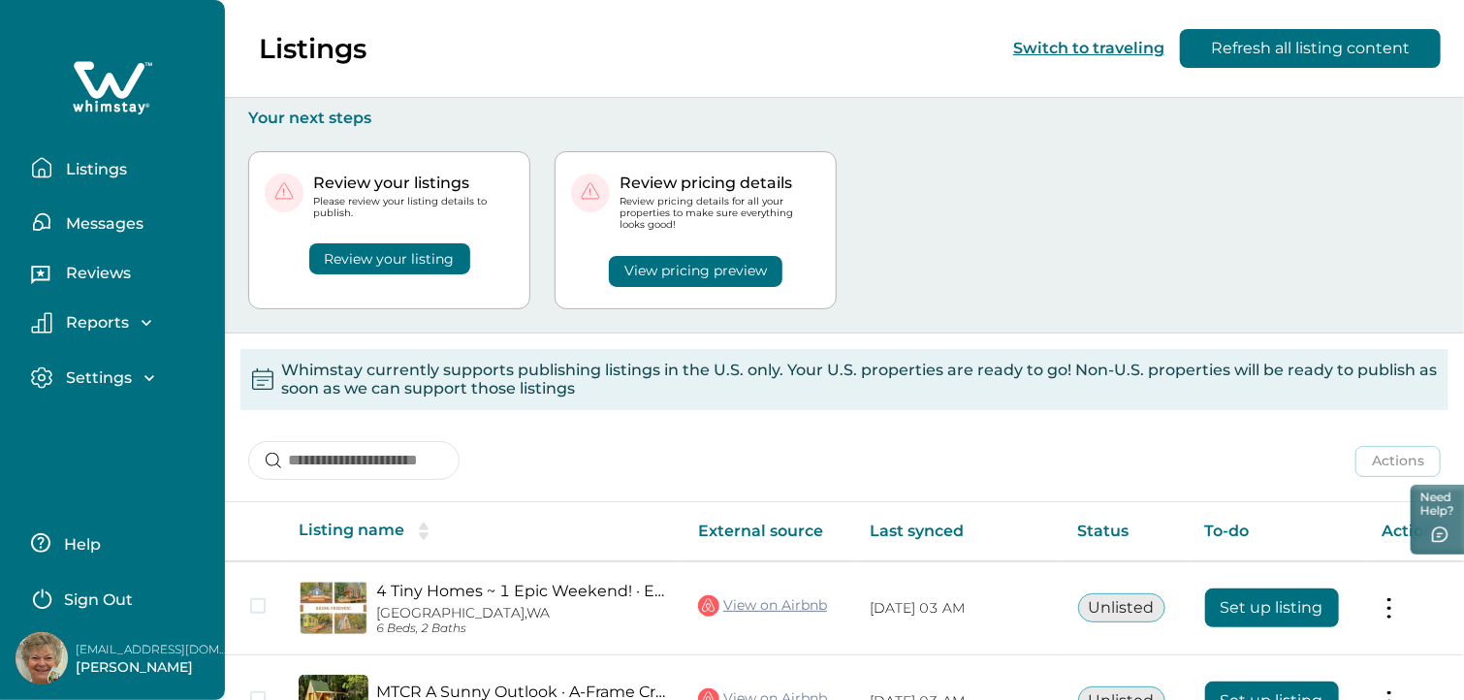
click at [77, 171] on p "Listings" at bounding box center [93, 169] width 67 height 19
click at [89, 166] on p "Listings" at bounding box center [93, 169] width 67 height 19
click at [80, 319] on p "Reports" at bounding box center [94, 322] width 69 height 19
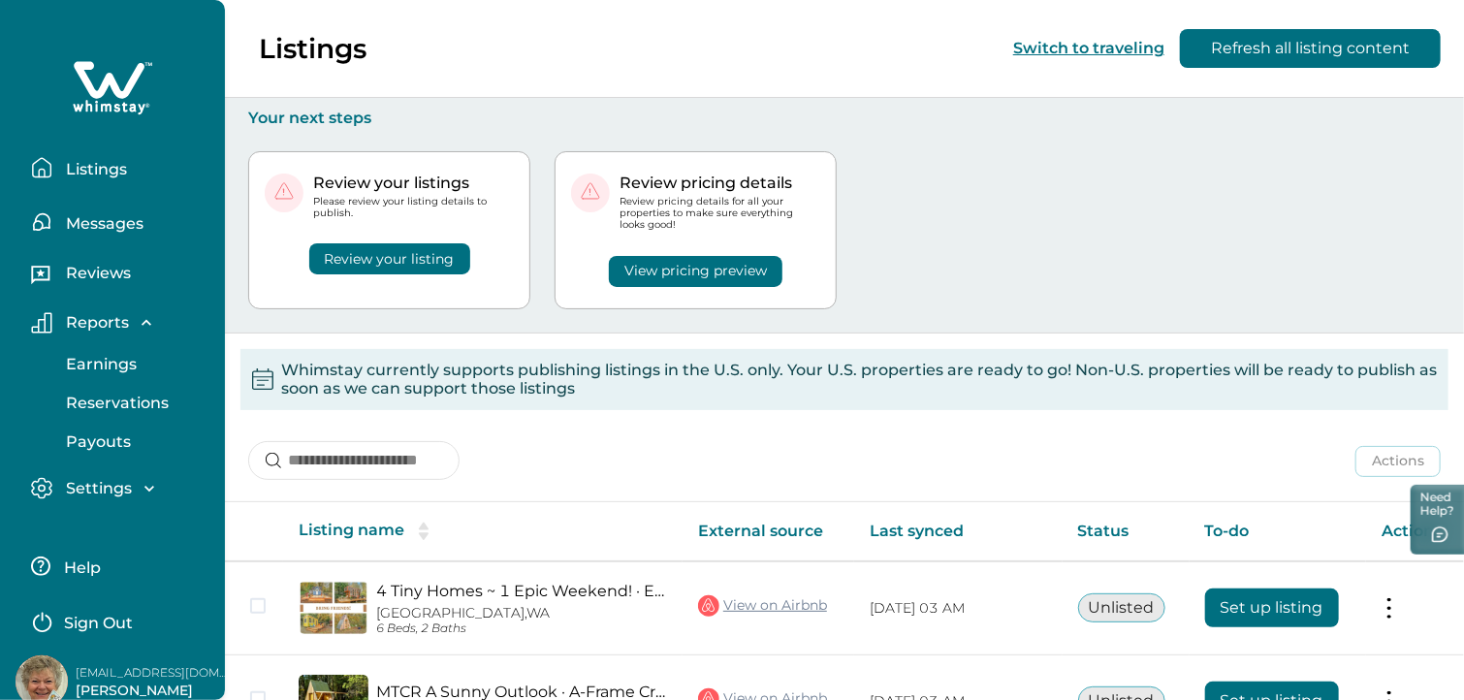
click at [80, 319] on p "Reports" at bounding box center [94, 322] width 69 height 19
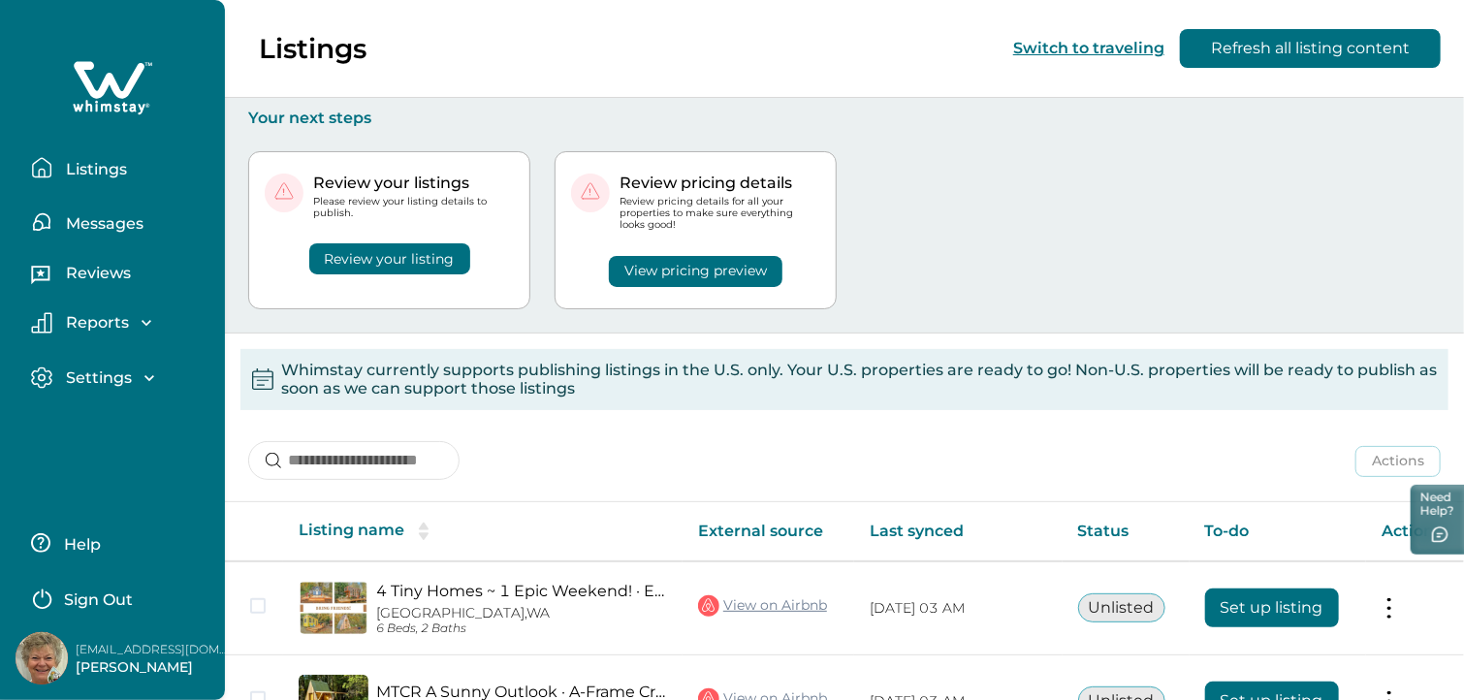
click at [337, 253] on button "Review your listing" at bounding box center [389, 258] width 161 height 31
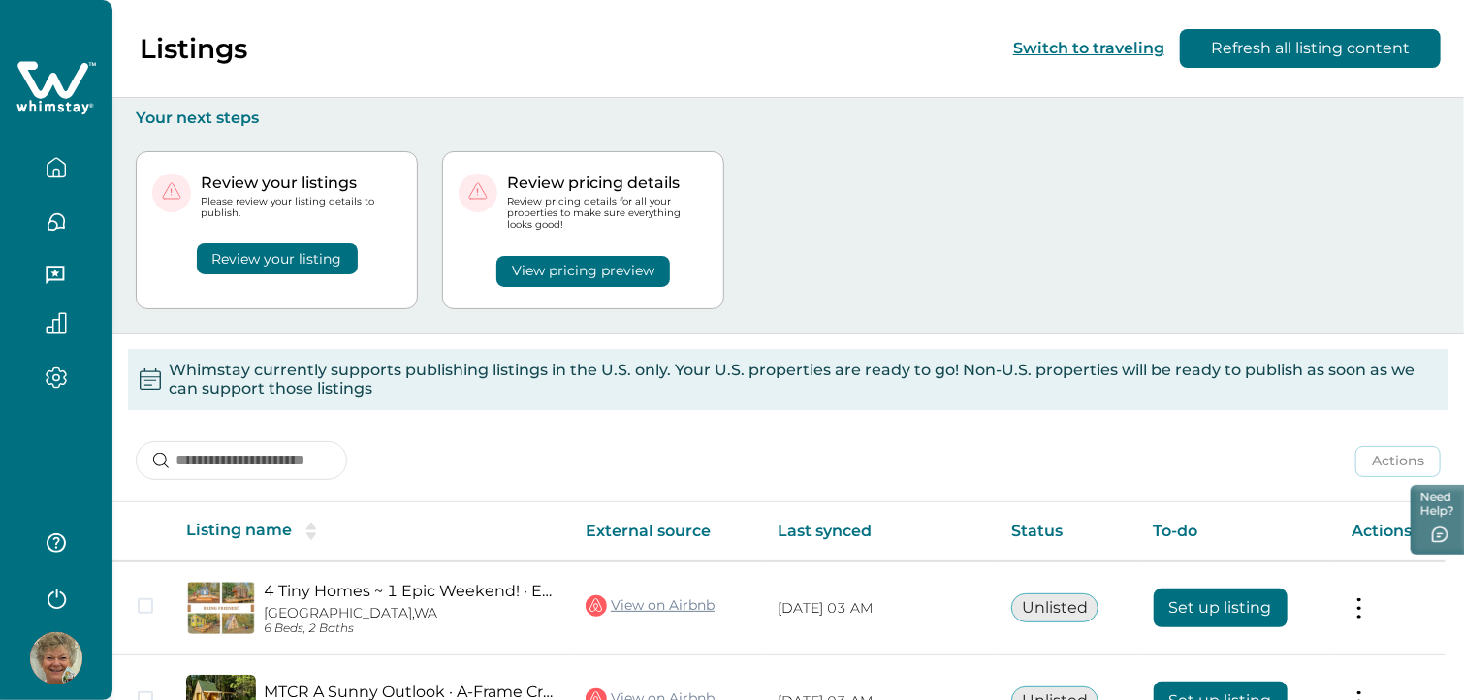
click at [61, 164] on icon "button" at bounding box center [56, 167] width 21 height 21
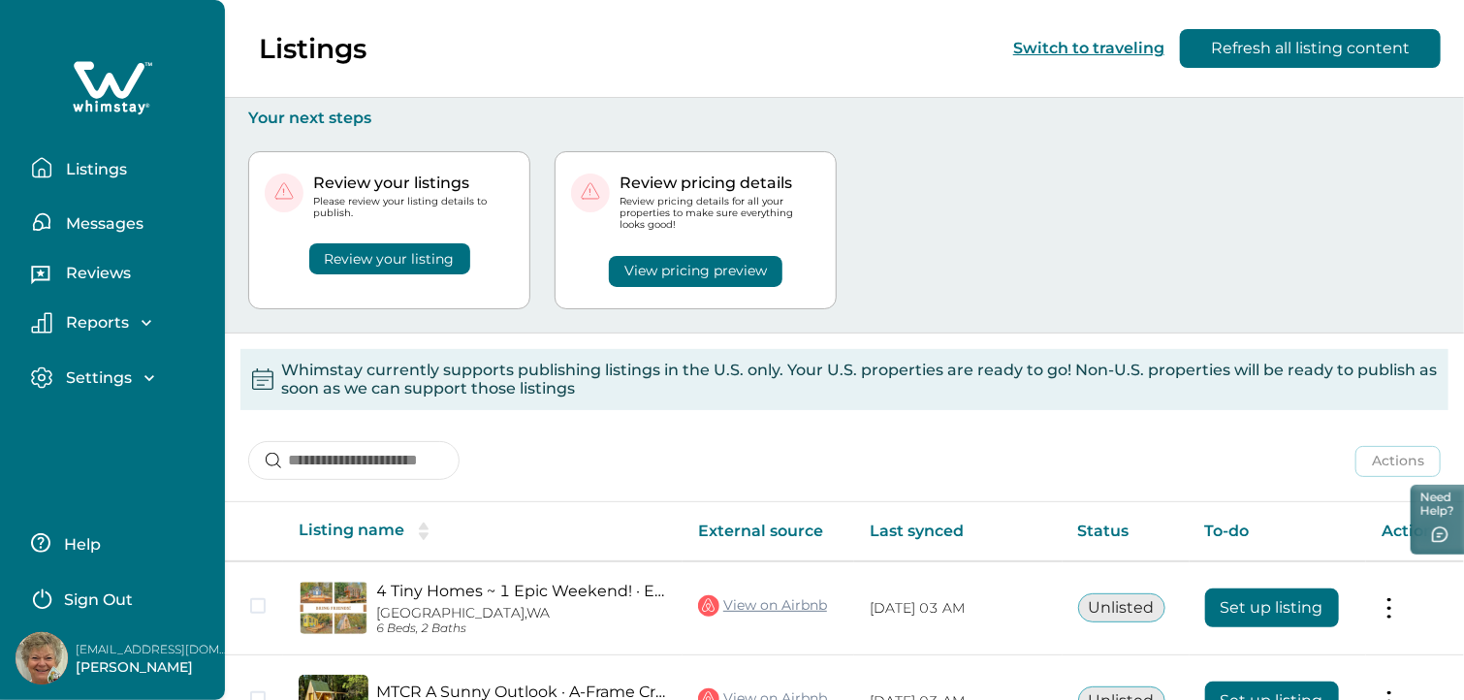
click at [90, 168] on p "Listings" at bounding box center [93, 169] width 67 height 19
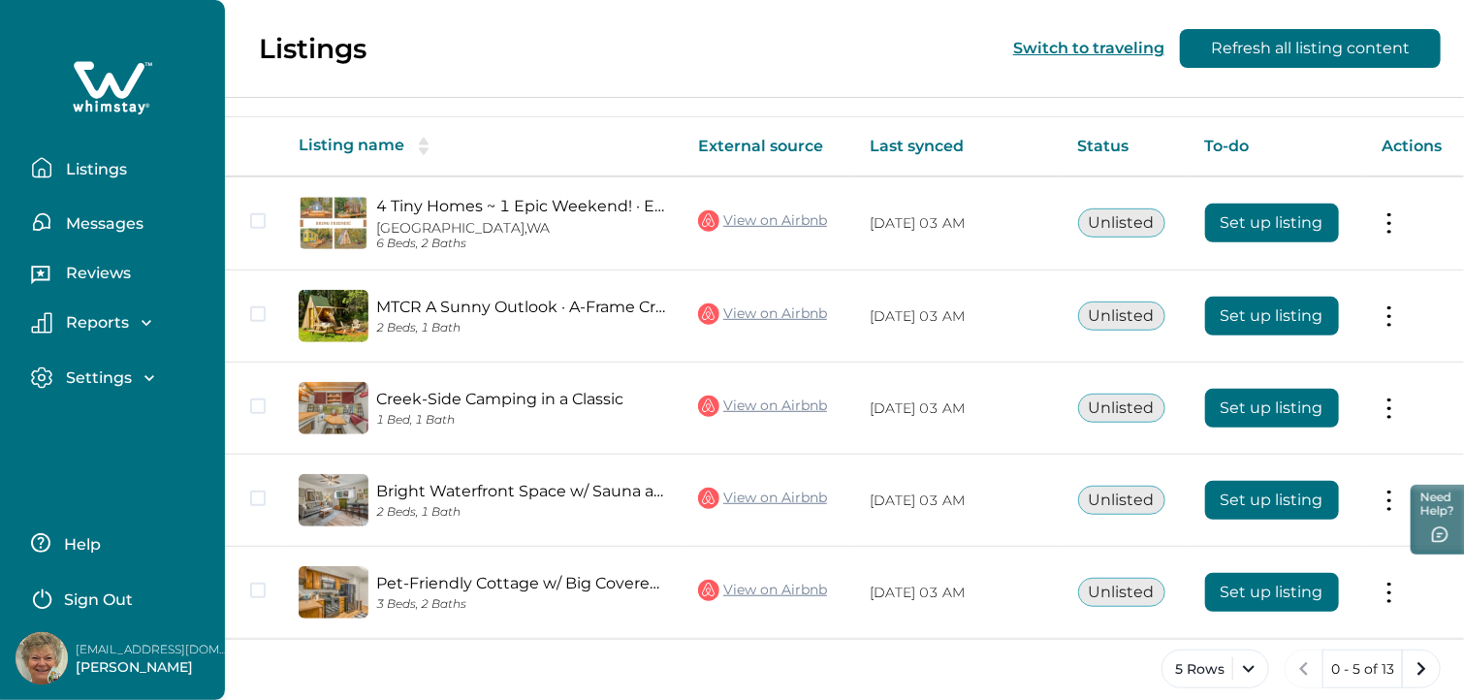
scroll to position [402, 0]
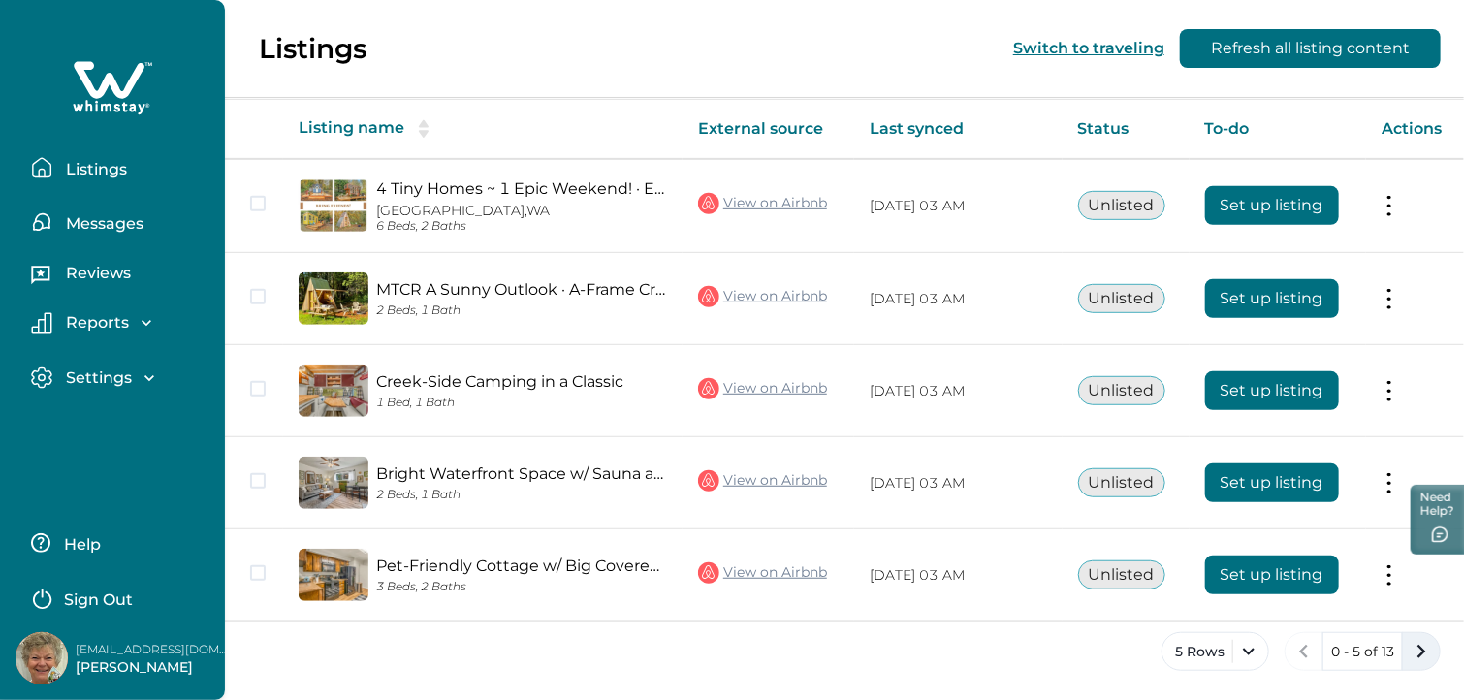
click at [1416, 652] on icon "next page" at bounding box center [1421, 651] width 27 height 27
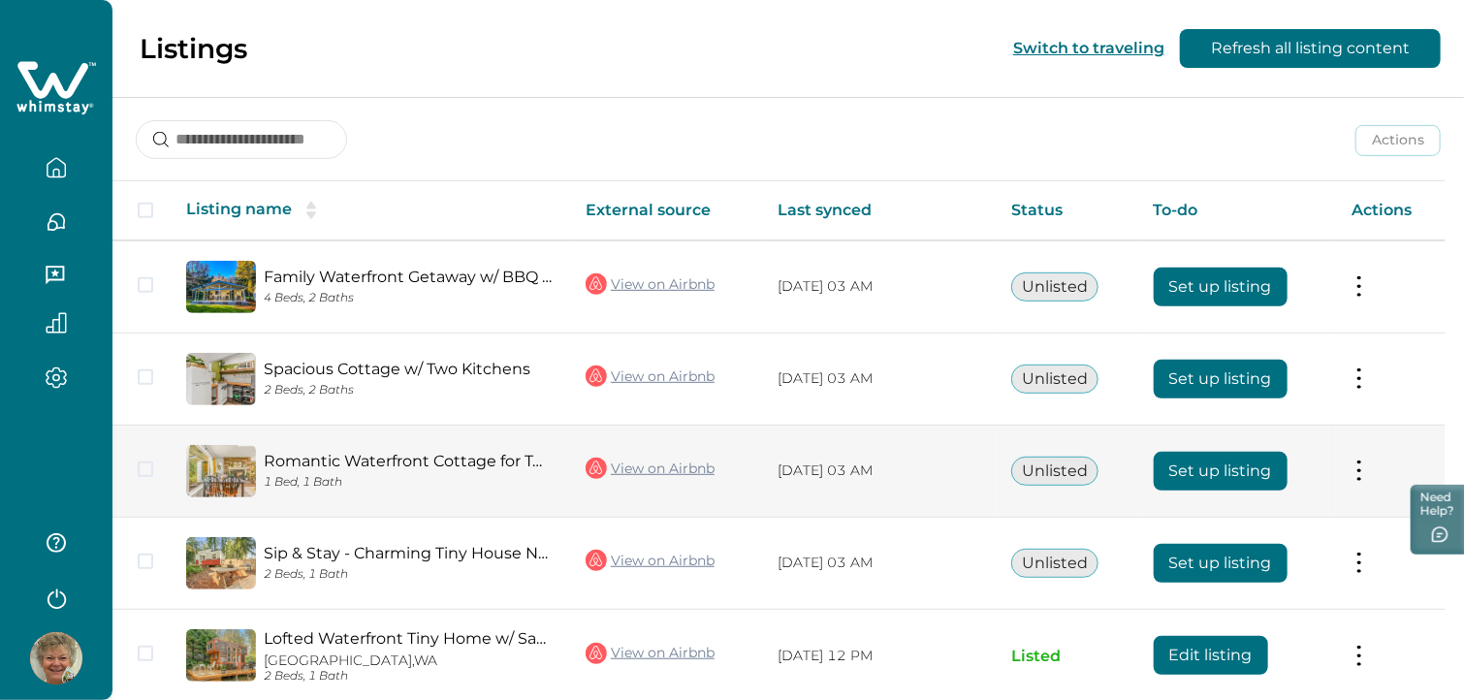
scroll to position [402, 0]
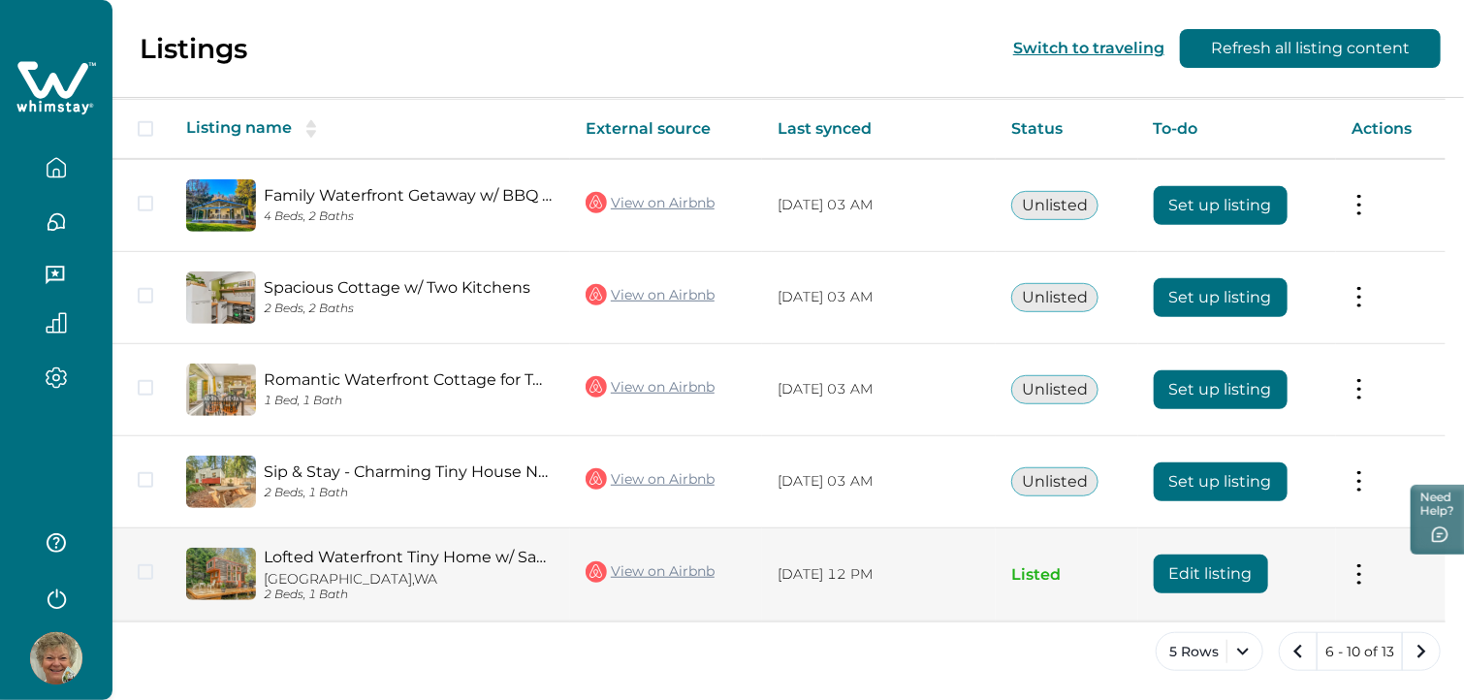
click at [213, 567] on img at bounding box center [221, 574] width 70 height 52
click at [1367, 567] on button at bounding box center [1360, 574] width 16 height 20
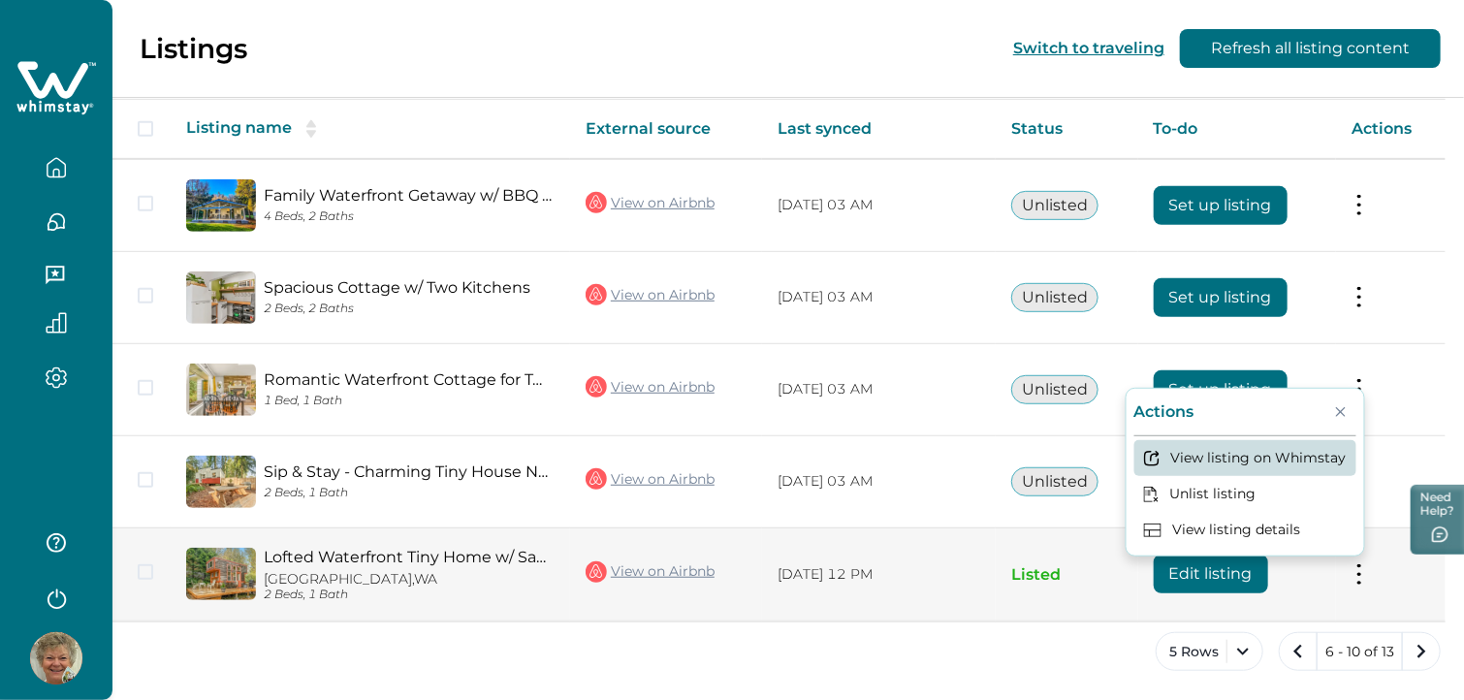
click at [1303, 450] on button "View listing on Whimstay" at bounding box center [1246, 458] width 222 height 36
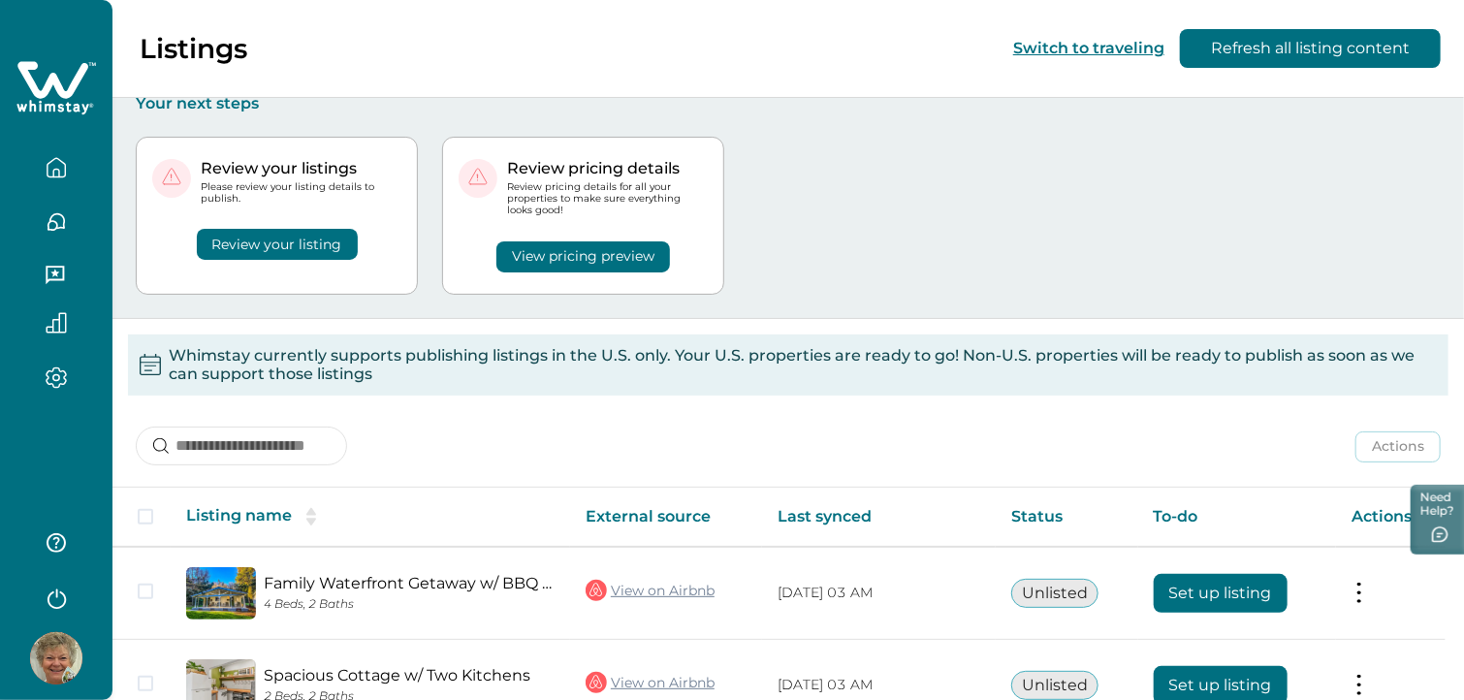
scroll to position [0, 0]
